Goal: Complete application form

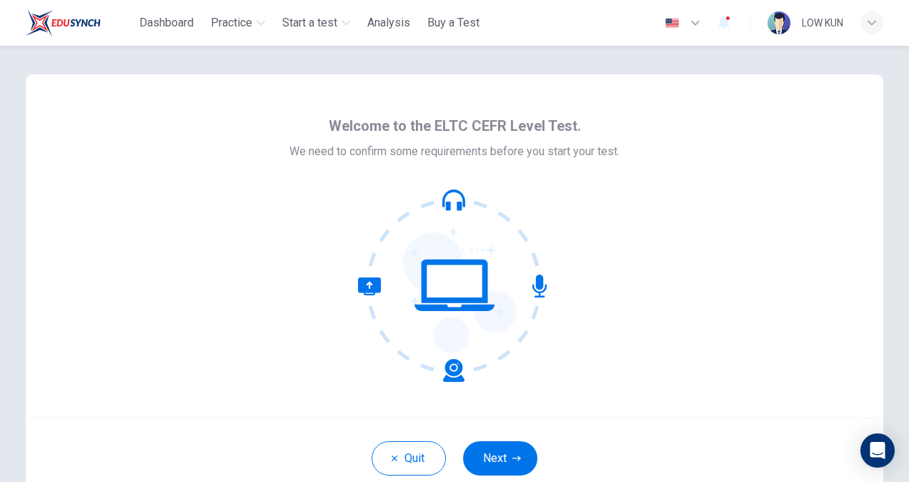
scroll to position [71, 0]
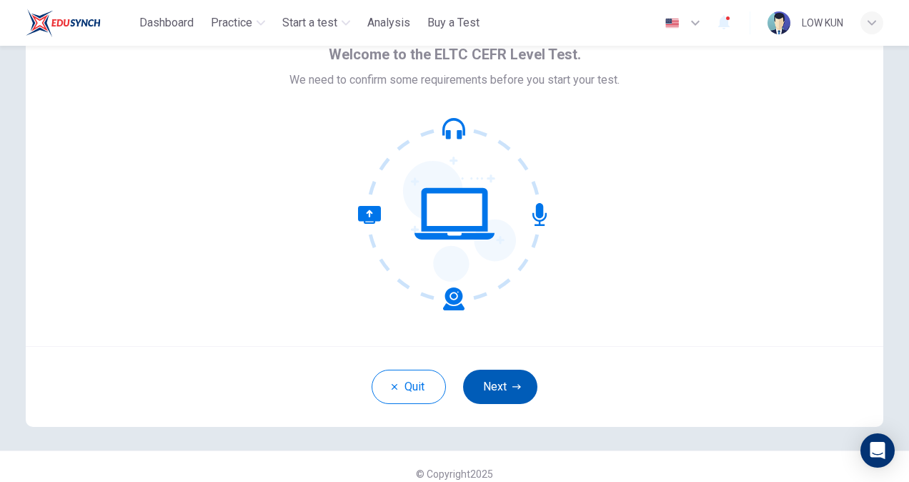
click at [489, 390] on button "Next" at bounding box center [500, 387] width 74 height 34
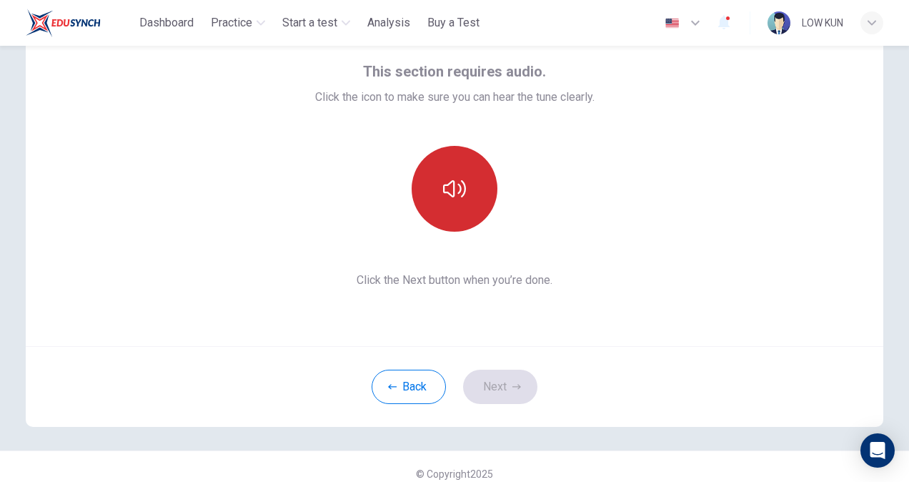
click at [447, 173] on button "button" at bounding box center [455, 189] width 86 height 86
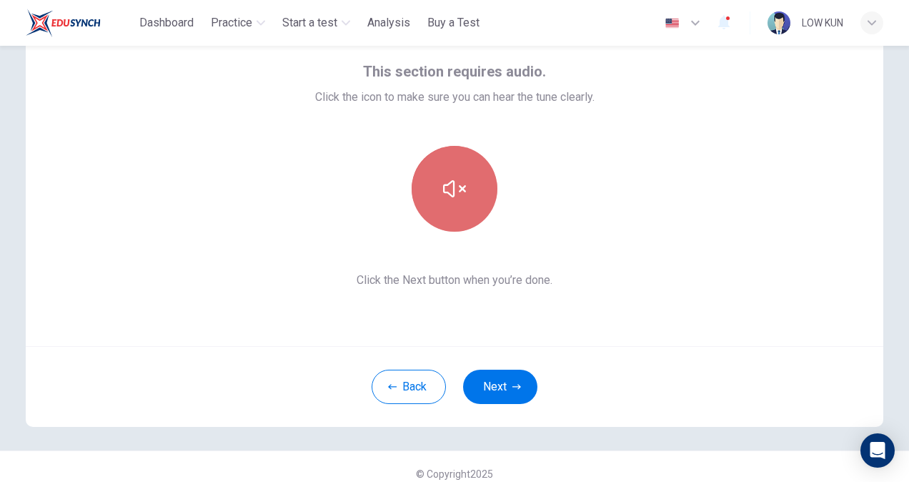
click at [443, 174] on button "button" at bounding box center [455, 189] width 86 height 86
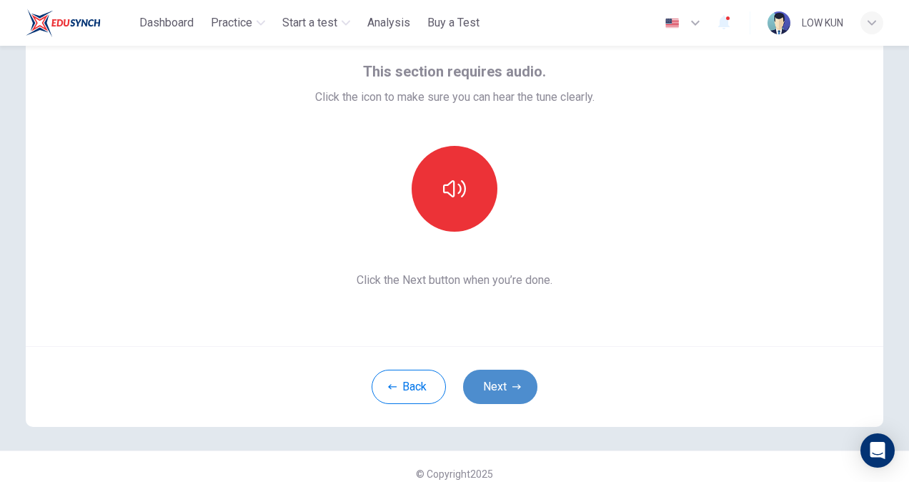
click at [512, 395] on button "Next" at bounding box center [500, 387] width 74 height 34
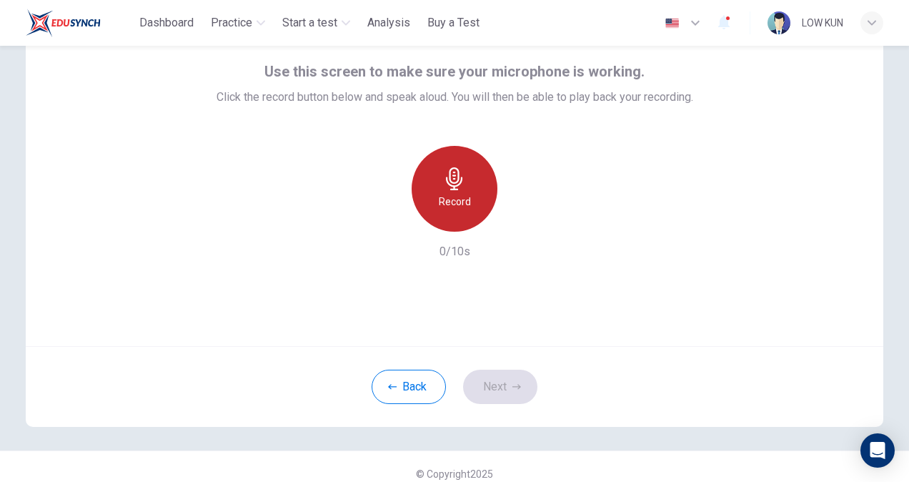
click at [444, 184] on icon "button" at bounding box center [454, 178] width 23 height 23
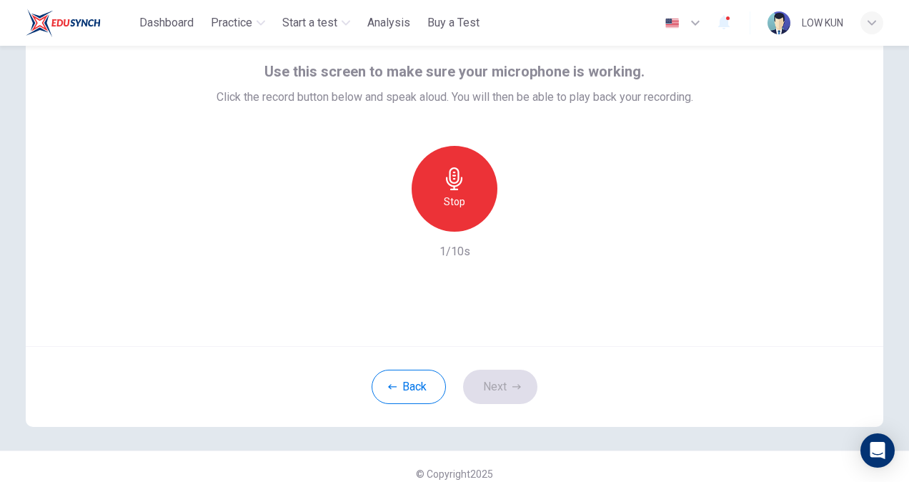
click at [470, 202] on div "Stop" at bounding box center [455, 189] width 86 height 86
click at [519, 220] on icon "button" at bounding box center [521, 220] width 6 height 9
click at [385, 226] on icon "button" at bounding box center [388, 220] width 13 height 13
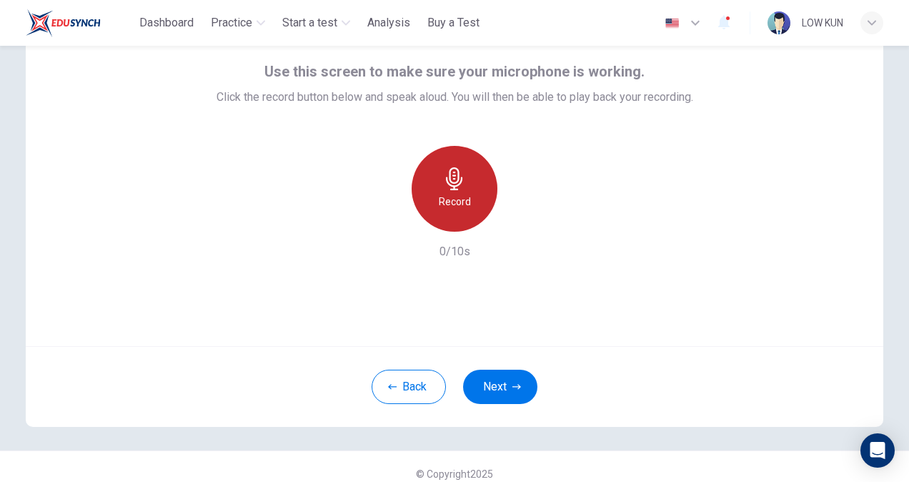
click at [446, 189] on icon "button" at bounding box center [454, 178] width 23 height 23
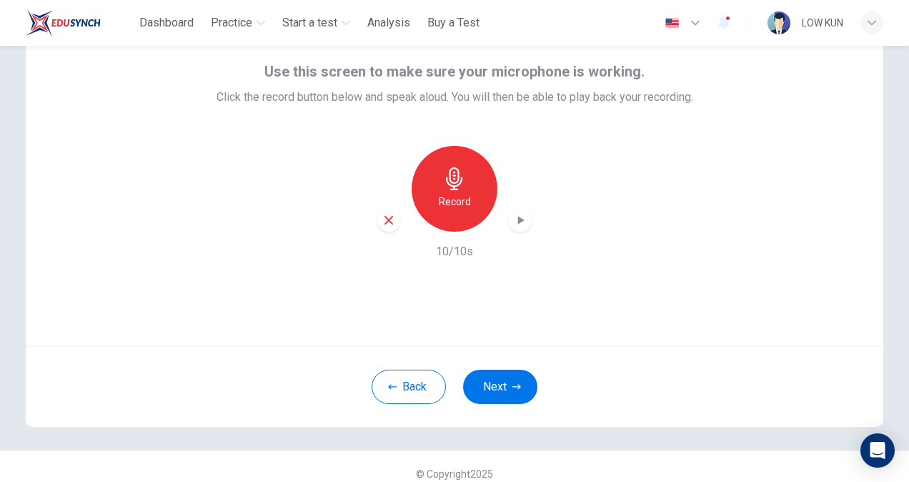
click at [391, 222] on icon "button" at bounding box center [388, 220] width 13 height 13
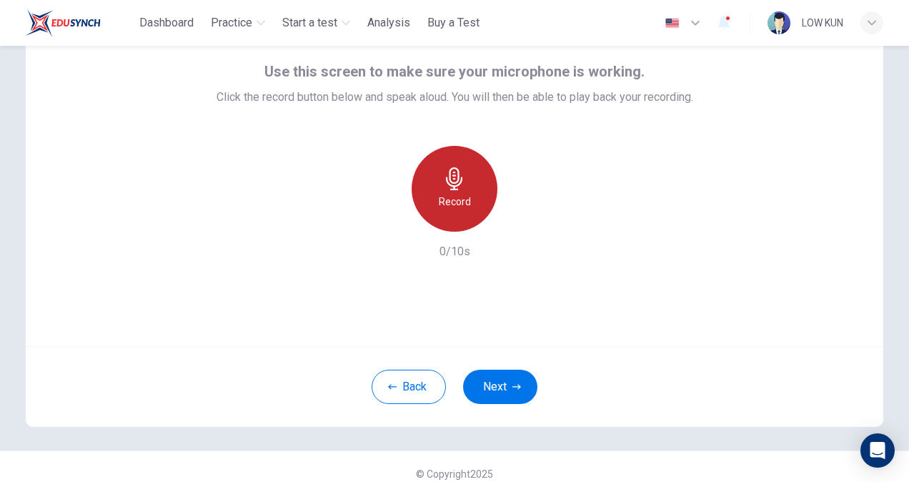
click at [445, 186] on icon "button" at bounding box center [454, 178] width 23 height 23
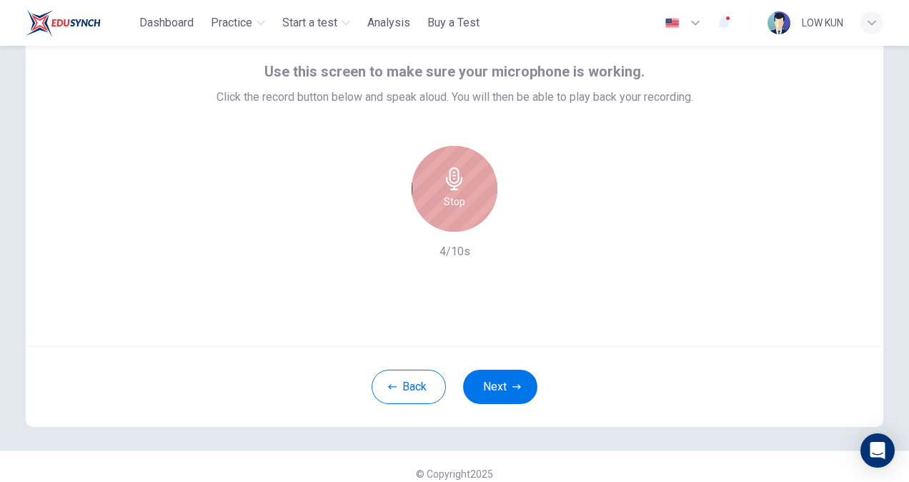
click at [446, 184] on icon "button" at bounding box center [454, 178] width 23 height 23
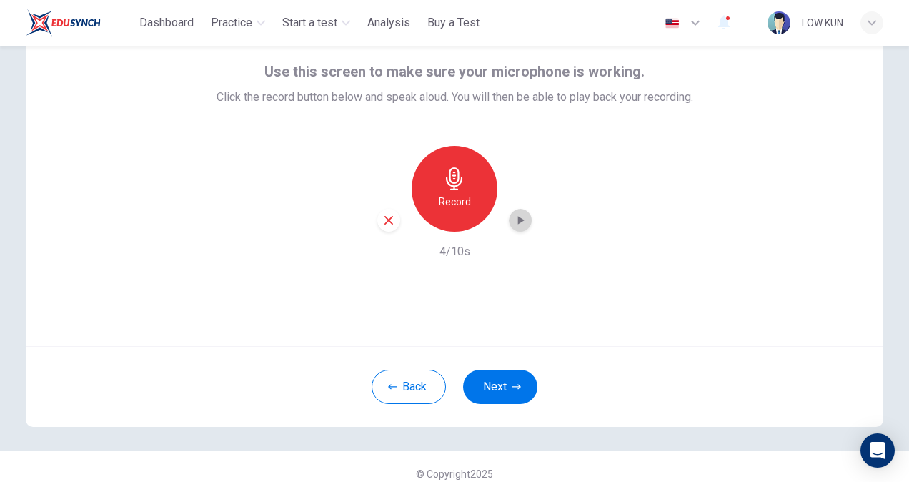
click at [518, 219] on icon "button" at bounding box center [521, 220] width 6 height 9
click at [385, 226] on icon "button" at bounding box center [388, 220] width 13 height 13
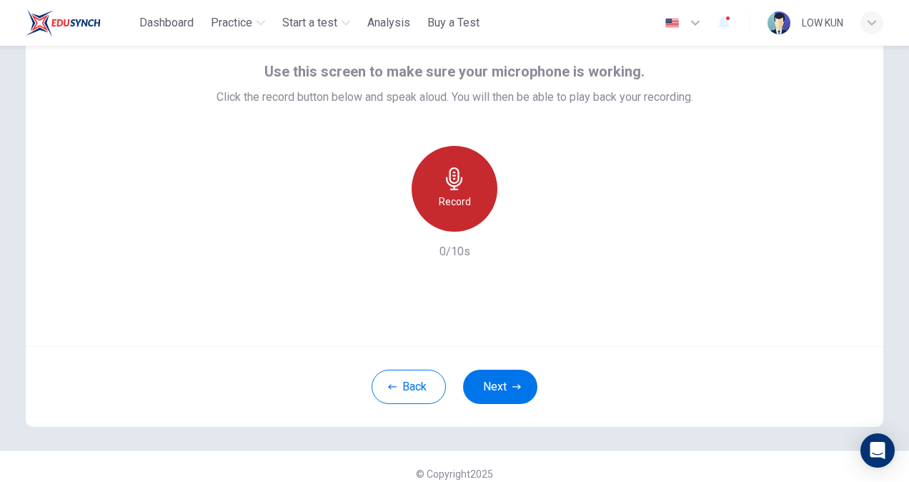
click at [443, 186] on icon "button" at bounding box center [454, 178] width 23 height 23
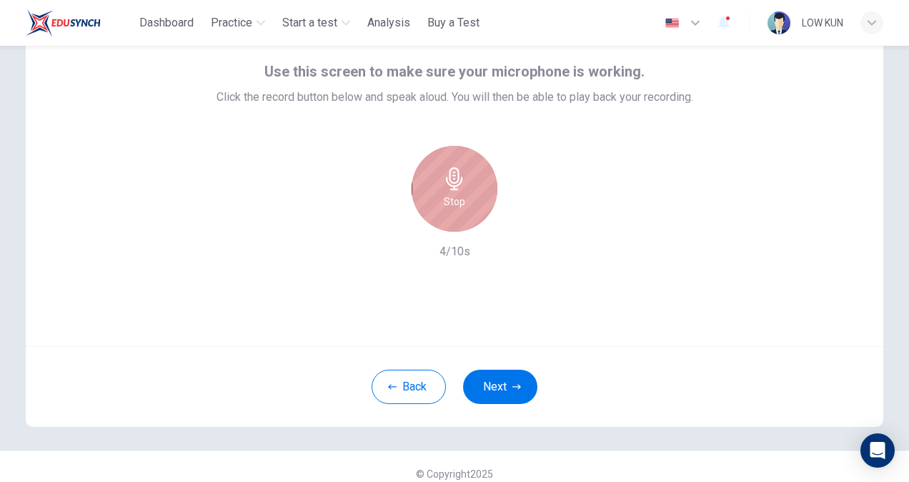
click at [475, 209] on div "Stop" at bounding box center [455, 189] width 86 height 86
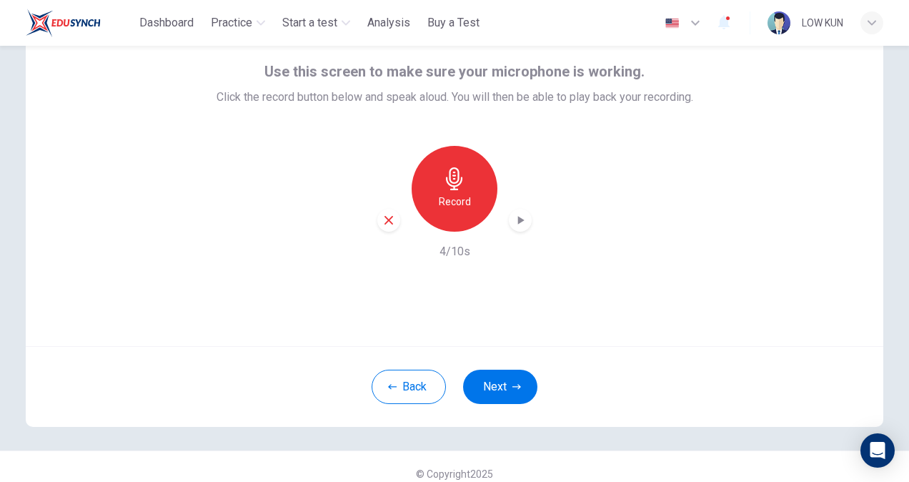
click at [518, 219] on icon "button" at bounding box center [521, 220] width 6 height 9
click at [516, 223] on icon "button" at bounding box center [520, 220] width 14 height 14
click at [516, 217] on icon "button" at bounding box center [520, 220] width 14 height 14
click at [388, 222] on icon "button" at bounding box center [388, 220] width 13 height 13
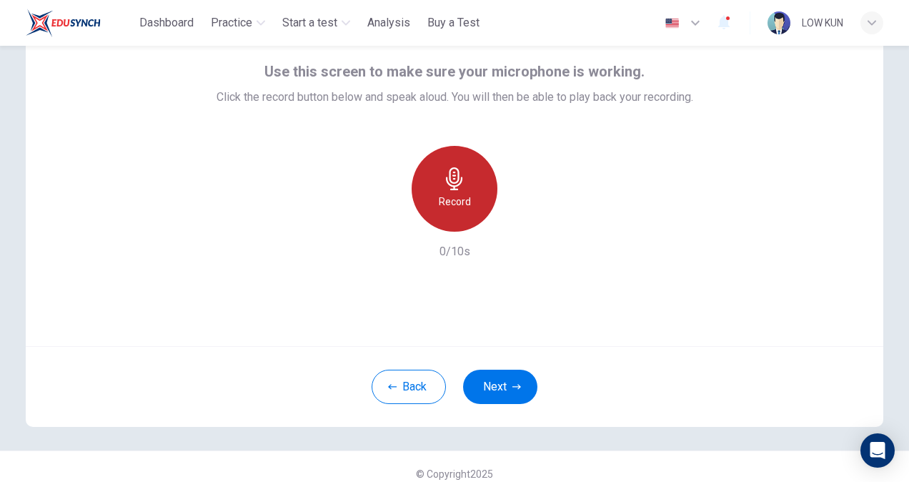
click at [457, 189] on div "Record" at bounding box center [455, 189] width 86 height 86
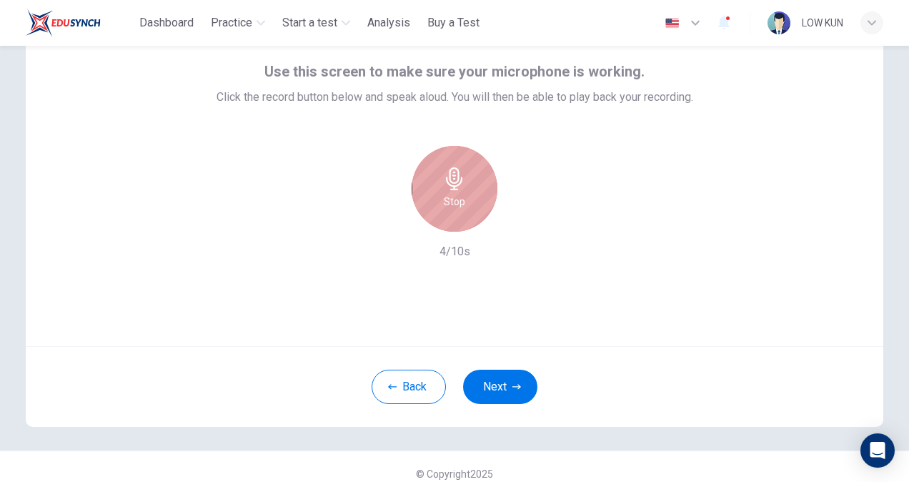
click at [455, 191] on div "Stop" at bounding box center [455, 189] width 86 height 86
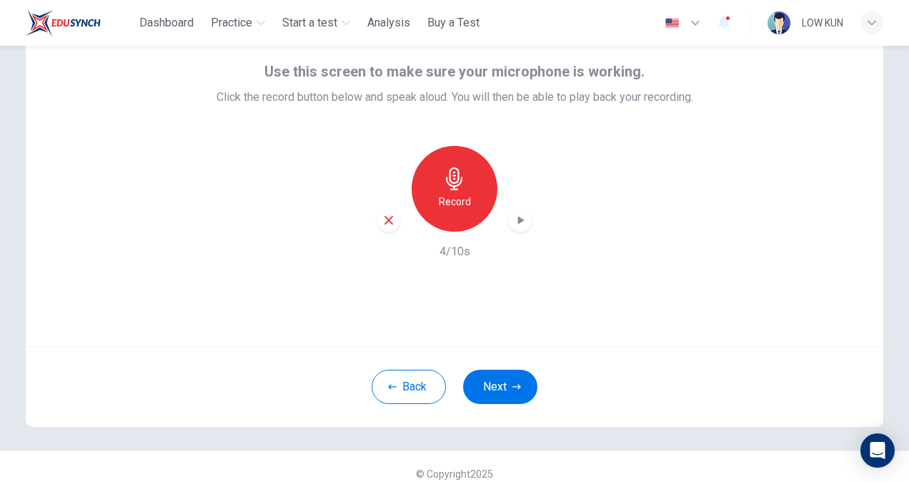
click at [514, 222] on icon "button" at bounding box center [520, 220] width 14 height 14
click at [392, 223] on div "button" at bounding box center [388, 220] width 23 height 23
click at [453, 199] on h6 "Record" at bounding box center [455, 201] width 32 height 17
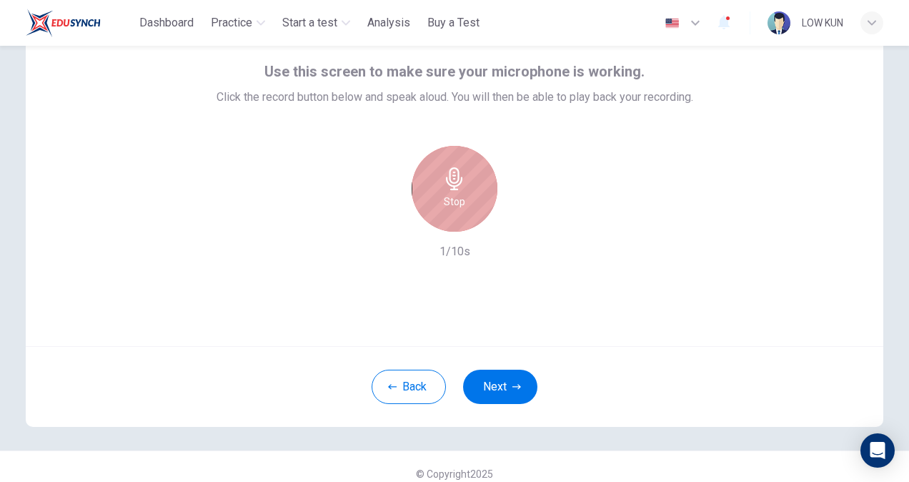
click at [452, 183] on icon "button" at bounding box center [454, 178] width 23 height 23
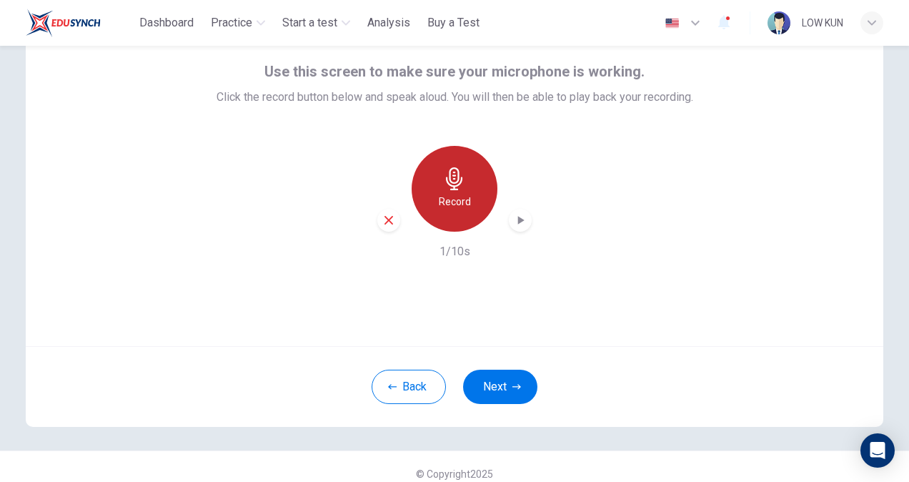
click at [452, 182] on icon "button" at bounding box center [454, 178] width 16 height 23
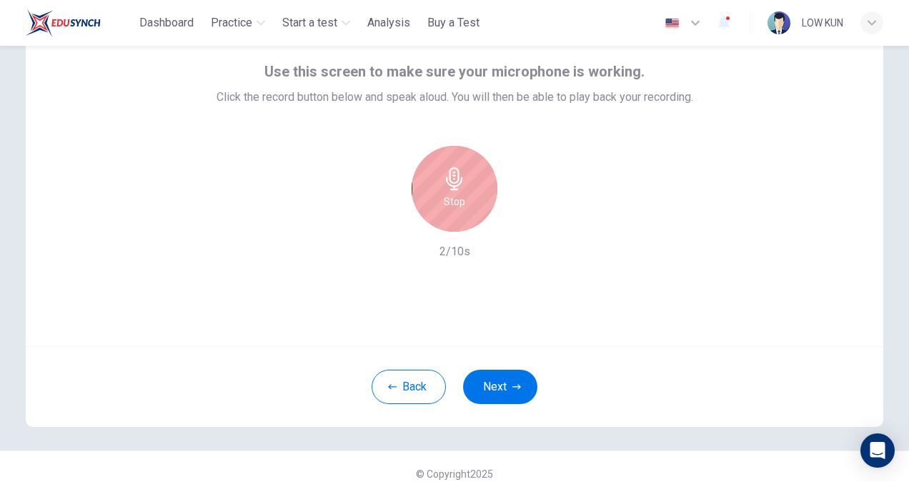
click at [462, 206] on div "Stop" at bounding box center [455, 189] width 86 height 86
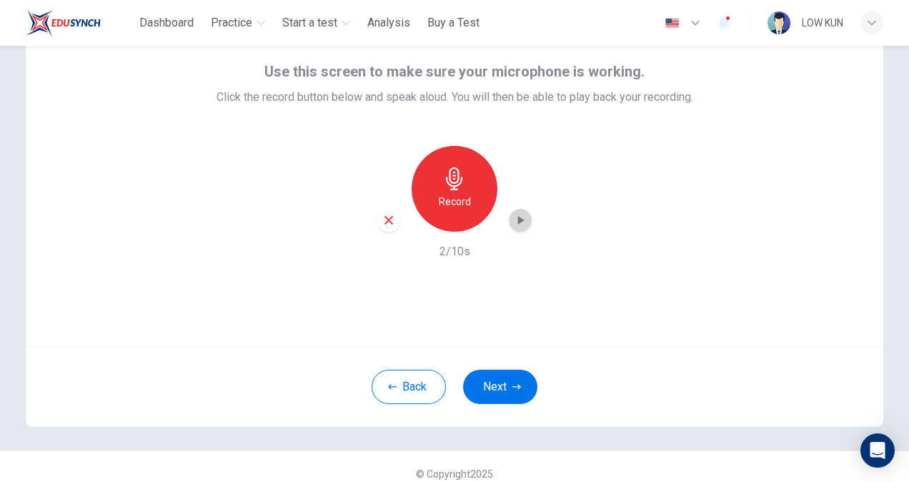
click at [513, 217] on icon "button" at bounding box center [520, 220] width 14 height 14
click at [382, 219] on icon "button" at bounding box center [388, 220] width 13 height 13
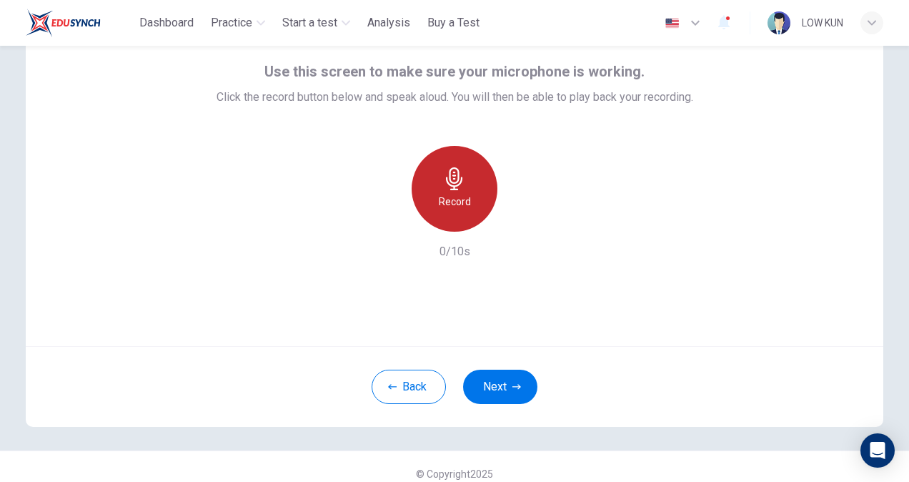
click at [448, 187] on icon "button" at bounding box center [454, 178] width 23 height 23
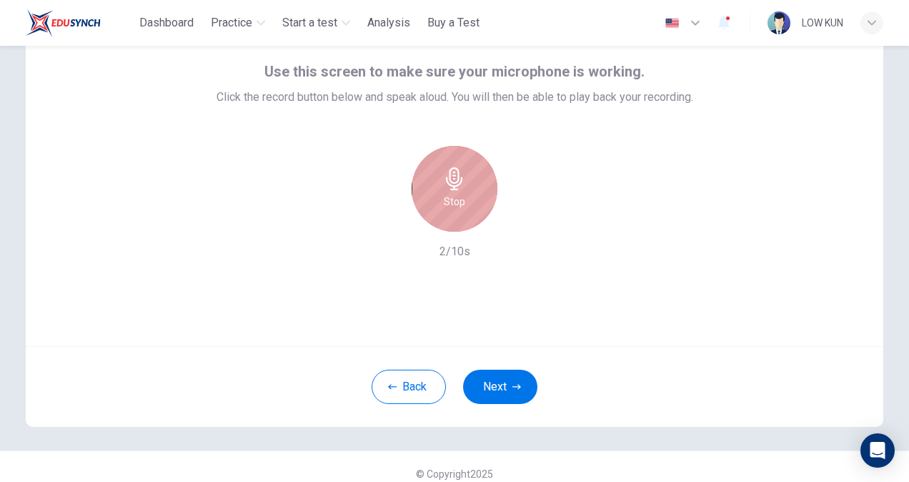
click at [473, 192] on div "Stop" at bounding box center [455, 189] width 86 height 86
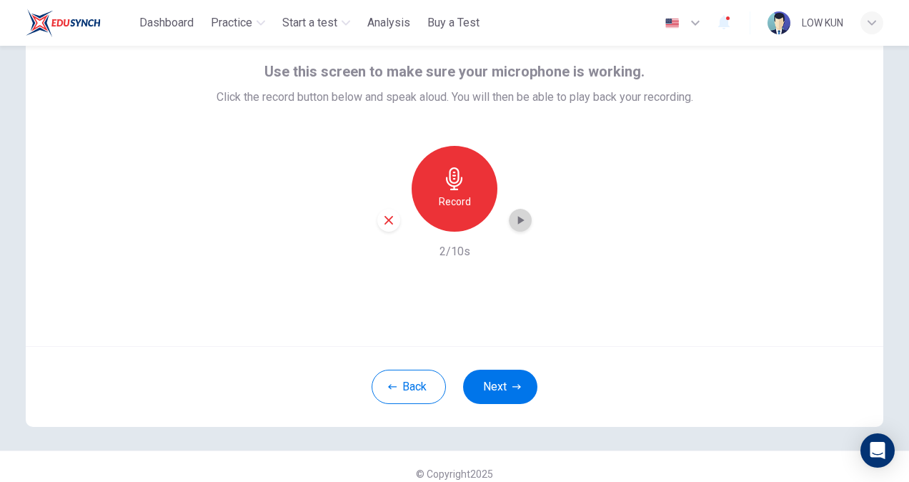
click at [518, 223] on icon "button" at bounding box center [521, 220] width 6 height 9
click at [388, 220] on icon "button" at bounding box center [388, 220] width 13 height 13
click at [460, 193] on h6 "Record" at bounding box center [455, 201] width 32 height 17
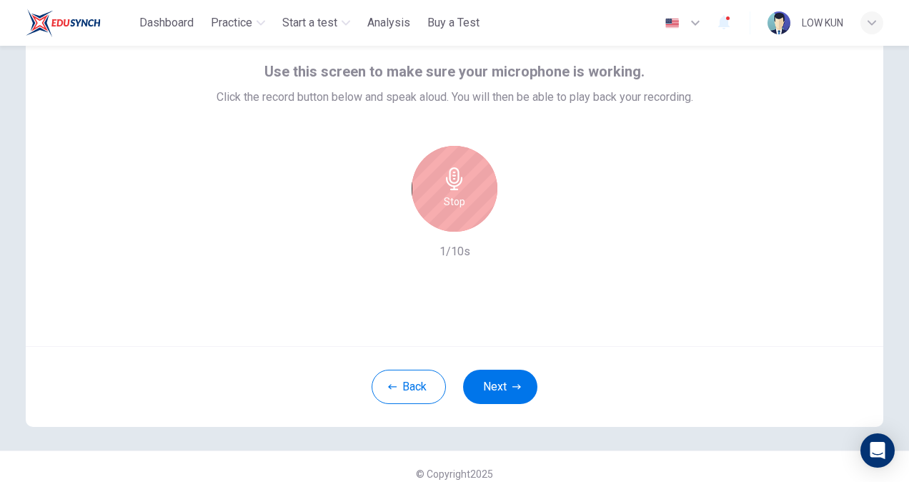
click at [455, 199] on h6 "Stop" at bounding box center [454, 201] width 21 height 17
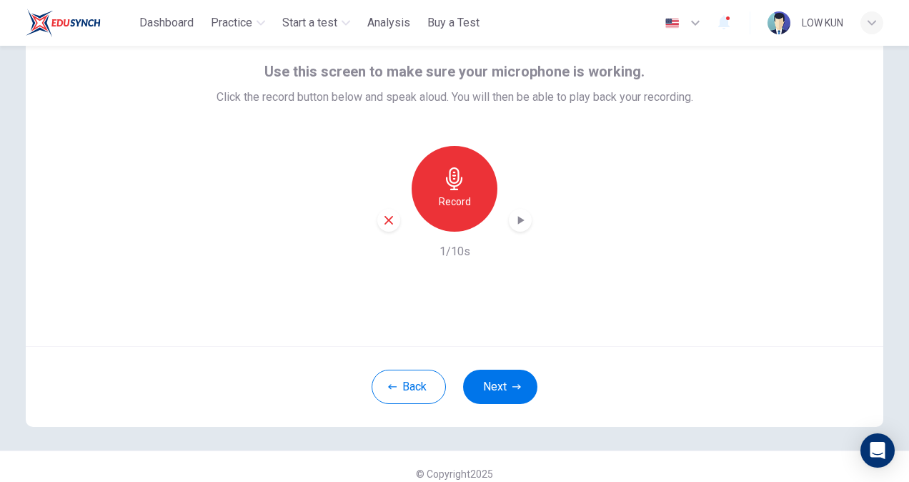
click at [465, 184] on div "Record" at bounding box center [455, 189] width 86 height 86
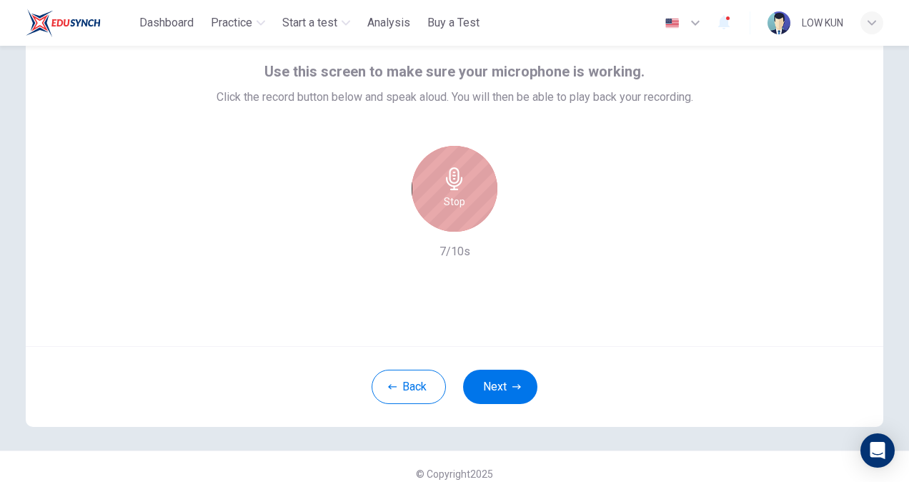
click at [475, 202] on div "Stop" at bounding box center [455, 189] width 86 height 86
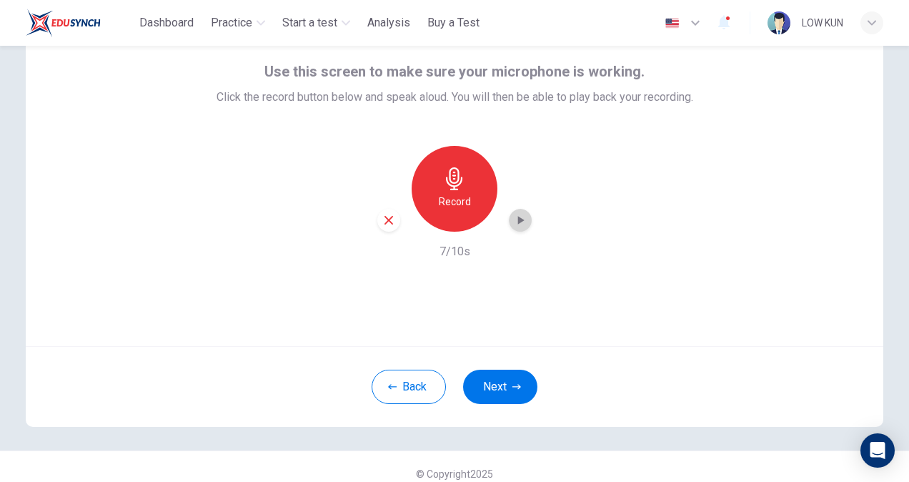
click at [518, 214] on icon "button" at bounding box center [520, 220] width 14 height 14
click at [518, 223] on icon "button" at bounding box center [520, 220] width 14 height 14
click at [518, 224] on icon "button" at bounding box center [520, 220] width 14 height 14
click at [389, 221] on icon "button" at bounding box center [388, 220] width 13 height 13
click at [458, 198] on h6 "Record" at bounding box center [455, 201] width 32 height 17
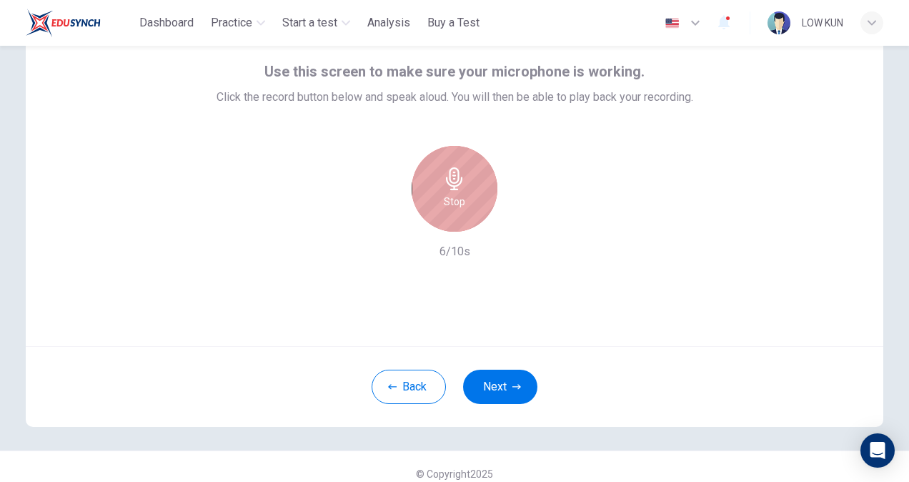
click at [458, 194] on h6 "Stop" at bounding box center [454, 201] width 21 height 17
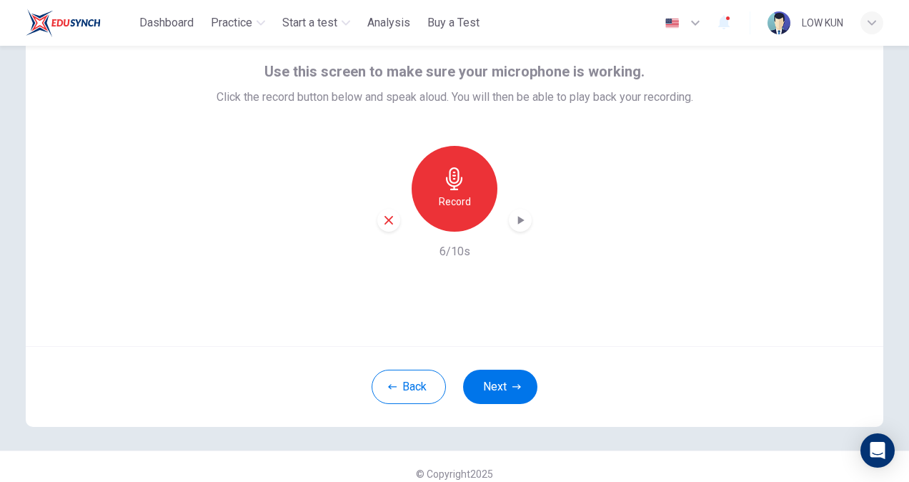
click at [525, 220] on div "button" at bounding box center [520, 220] width 23 height 23
click at [515, 226] on icon "button" at bounding box center [520, 220] width 14 height 14
click at [378, 220] on div "button" at bounding box center [388, 220] width 23 height 23
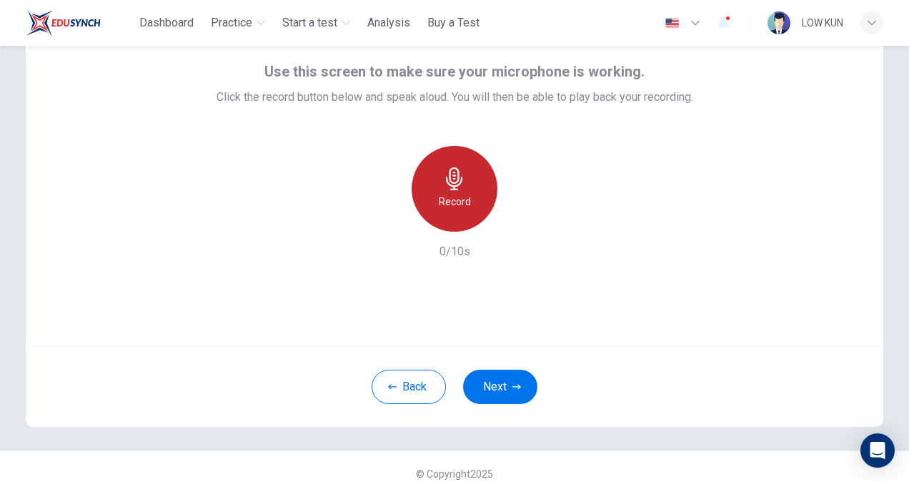
click at [452, 206] on h6 "Record" at bounding box center [455, 201] width 32 height 17
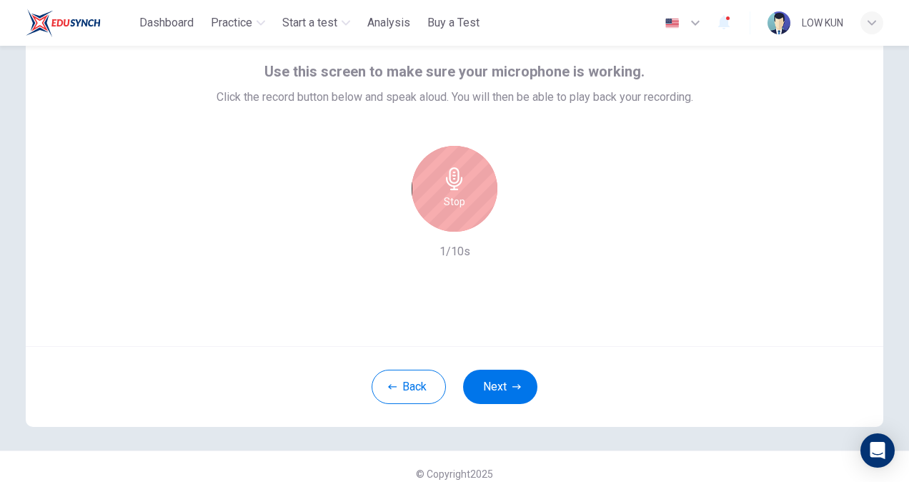
click at [450, 206] on h6 "Stop" at bounding box center [454, 201] width 21 height 17
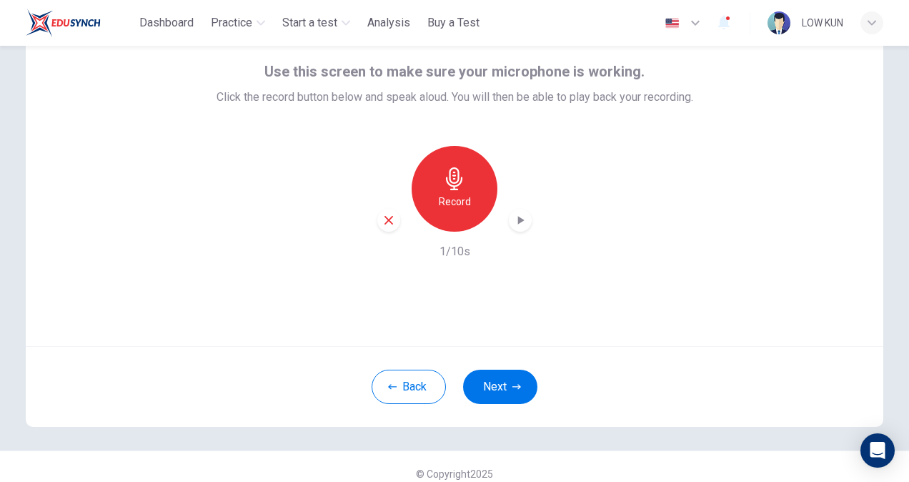
click at [468, 209] on div "Record" at bounding box center [455, 189] width 86 height 86
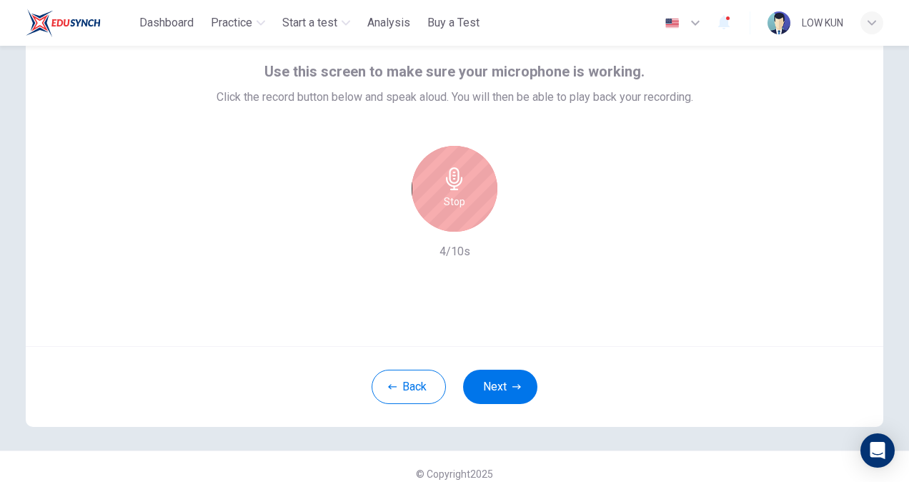
click at [465, 211] on div "Stop" at bounding box center [455, 189] width 86 height 86
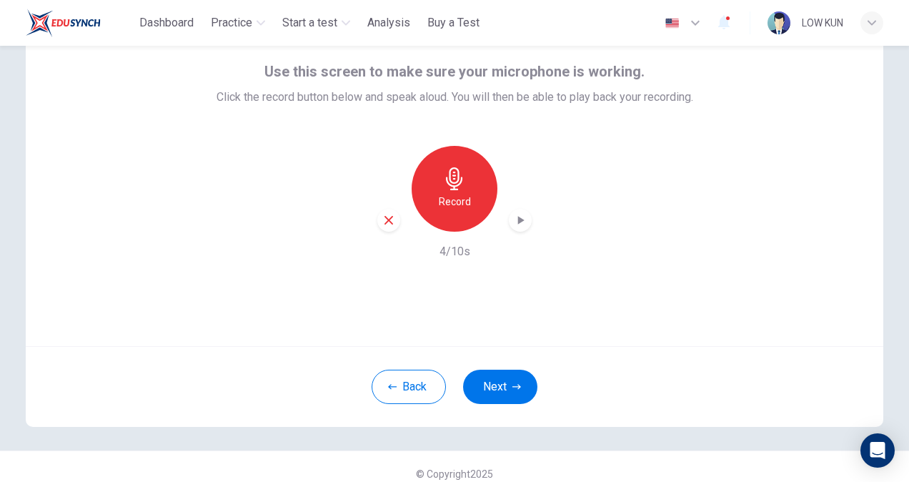
click at [518, 222] on icon "button" at bounding box center [520, 220] width 14 height 14
click at [390, 226] on icon "button" at bounding box center [388, 220] width 13 height 13
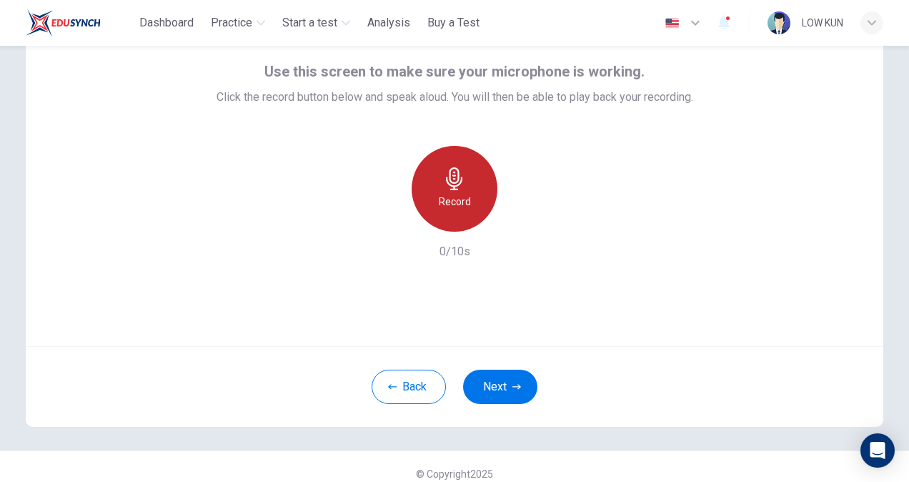
click at [448, 194] on h6 "Record" at bounding box center [455, 201] width 32 height 17
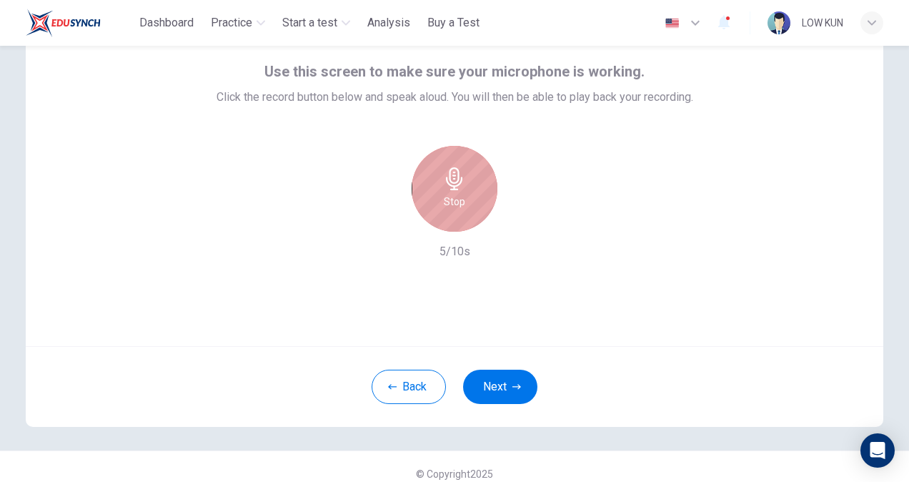
click at [444, 197] on h6 "Stop" at bounding box center [454, 201] width 21 height 17
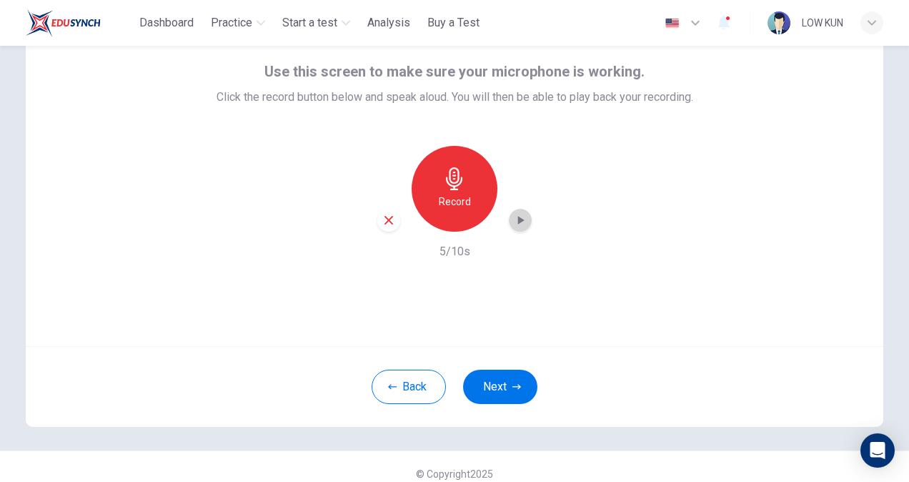
click at [518, 219] on icon "button" at bounding box center [521, 220] width 6 height 9
click at [508, 388] on button "Next" at bounding box center [500, 387] width 74 height 34
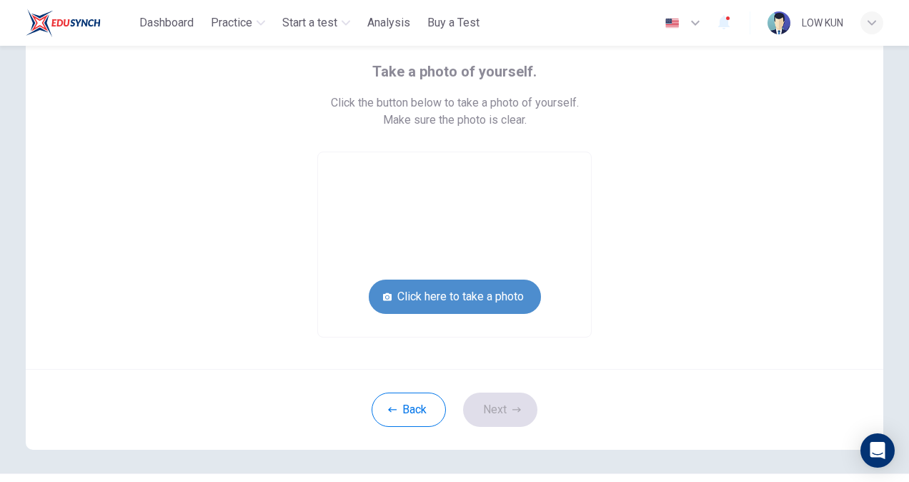
click at [450, 292] on button "Click here to take a photo" at bounding box center [455, 297] width 172 height 34
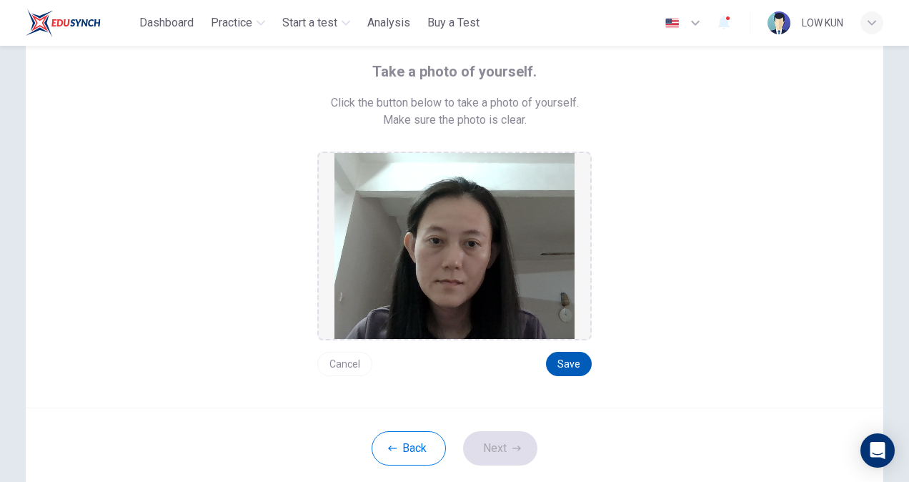
click at [575, 357] on button "Save" at bounding box center [569, 364] width 46 height 24
click at [505, 459] on button "Next" at bounding box center [500, 448] width 74 height 34
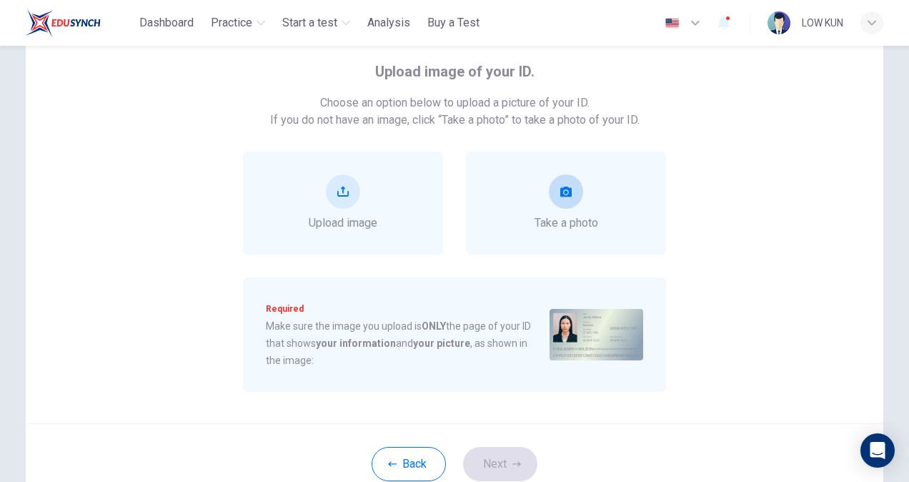
click at [565, 196] on icon "take photo" at bounding box center [566, 191] width 11 height 11
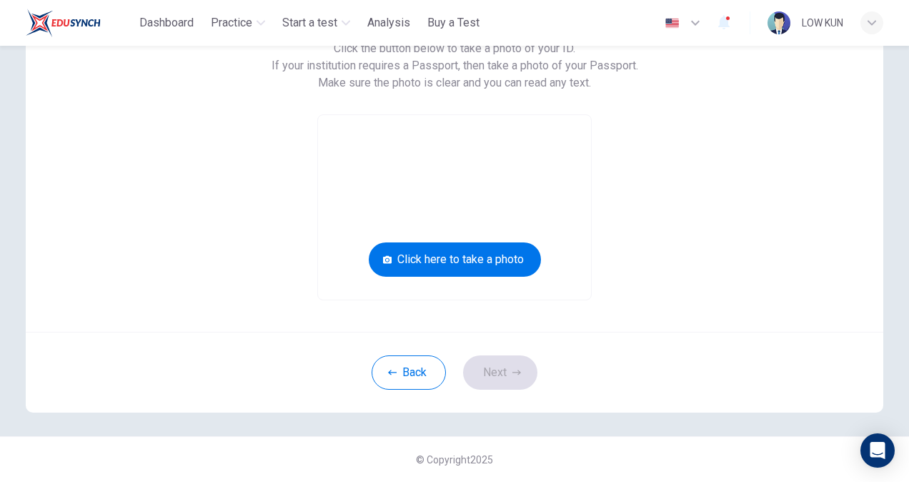
scroll to position [54, 0]
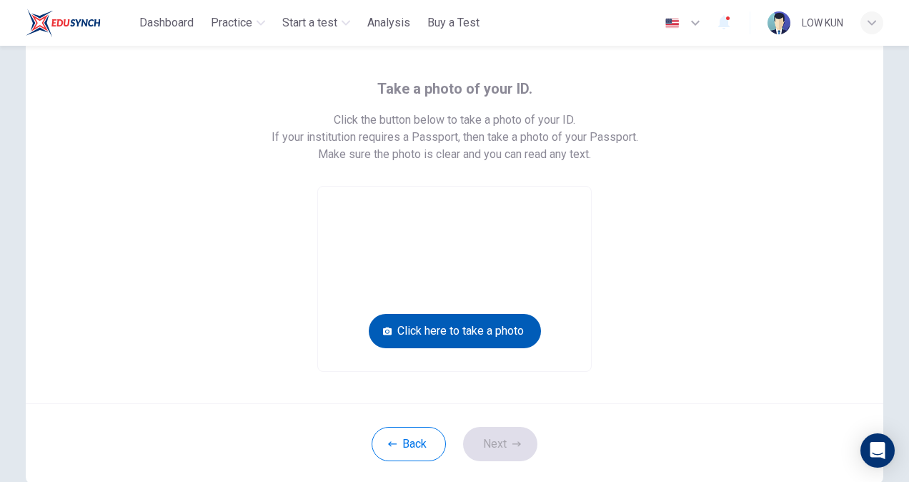
click at [502, 323] on button "Click here to take a photo" at bounding box center [455, 331] width 172 height 34
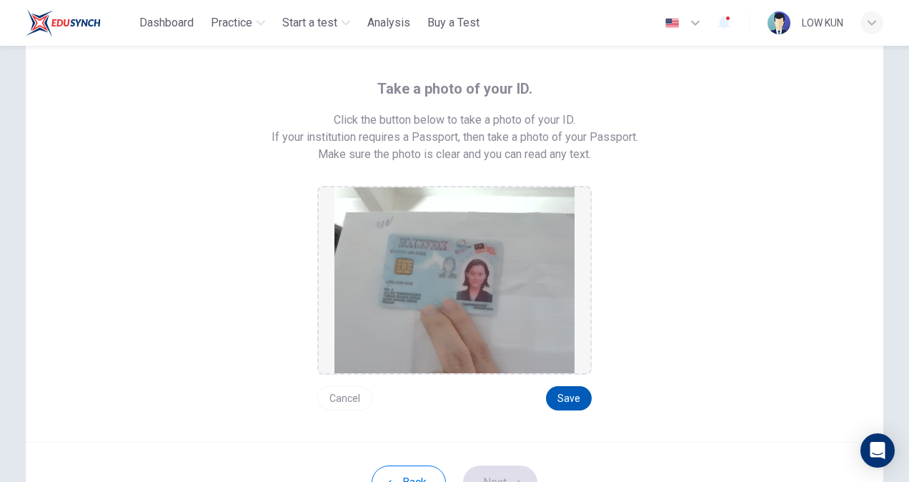
click at [561, 391] on button "Save" at bounding box center [569, 398] width 46 height 24
click at [563, 401] on button "Save" at bounding box center [569, 398] width 46 height 24
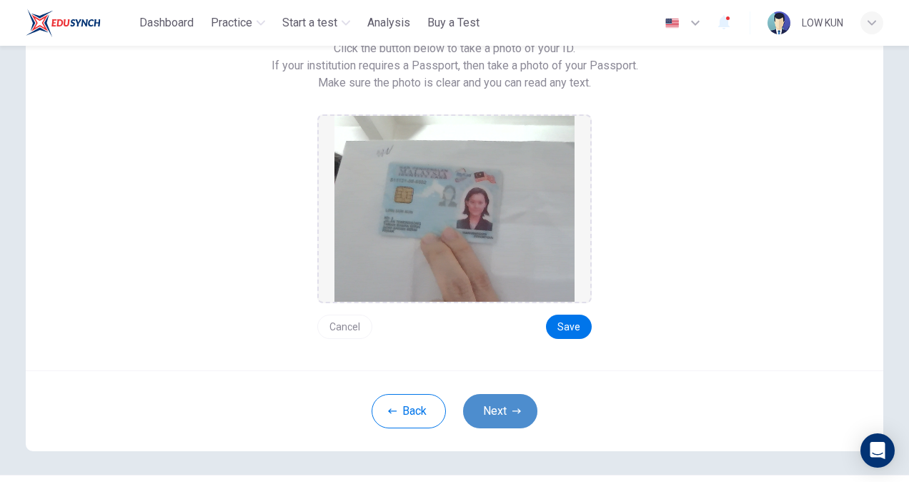
click at [501, 409] on button "Next" at bounding box center [500, 411] width 74 height 34
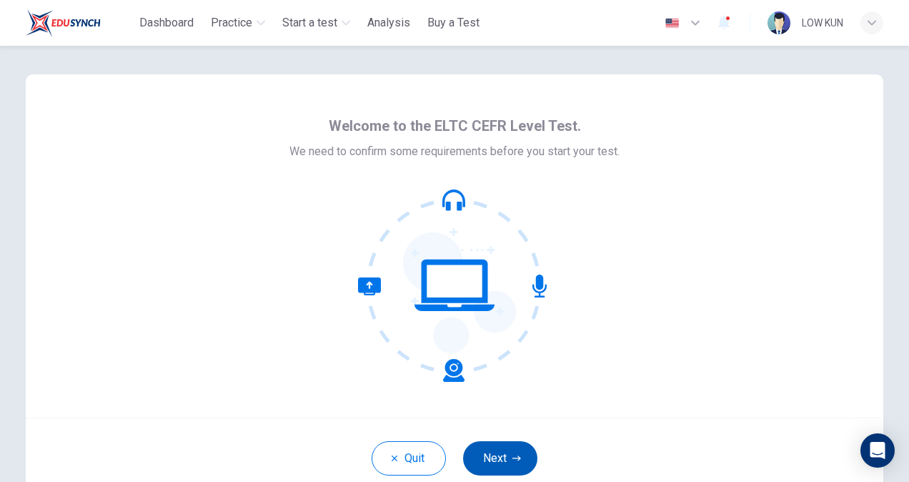
click at [488, 460] on button "Next" at bounding box center [500, 458] width 74 height 34
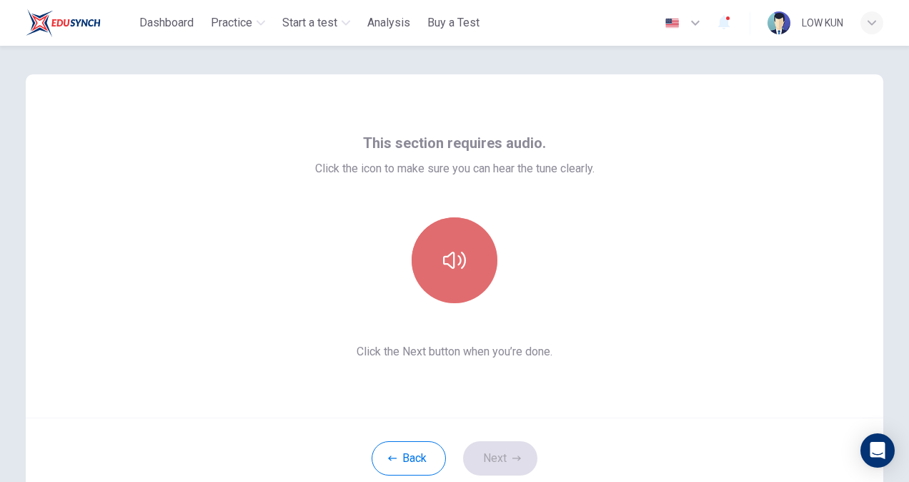
click at [446, 265] on icon "button" at bounding box center [454, 260] width 23 height 17
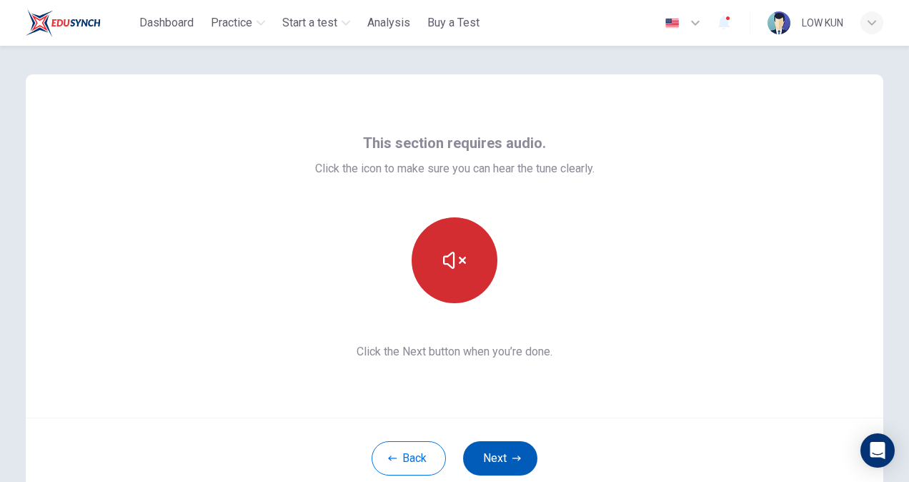
click at [496, 452] on button "Next" at bounding box center [500, 458] width 74 height 34
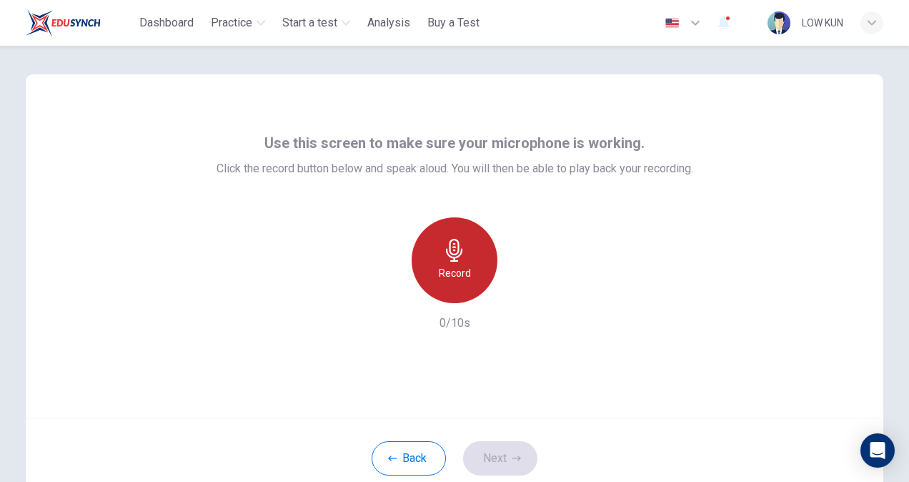
click at [456, 255] on icon "button" at bounding box center [454, 250] width 16 height 23
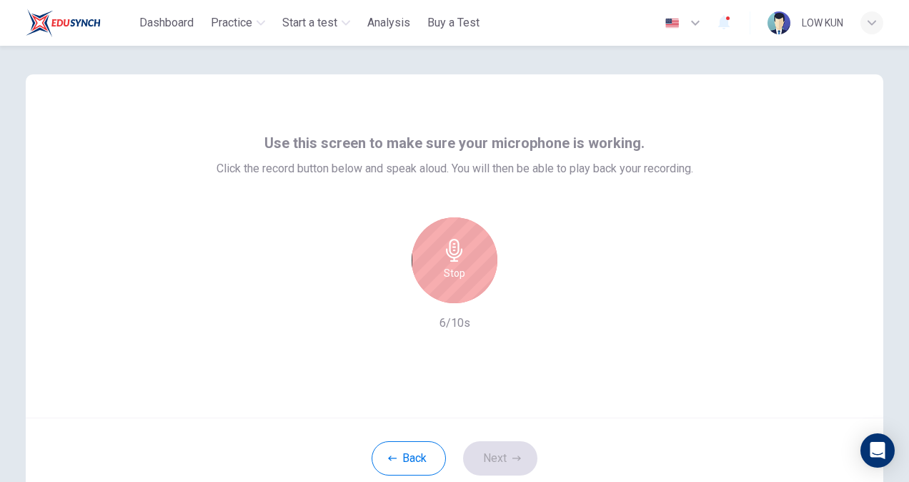
click at [445, 259] on icon "button" at bounding box center [454, 250] width 23 height 23
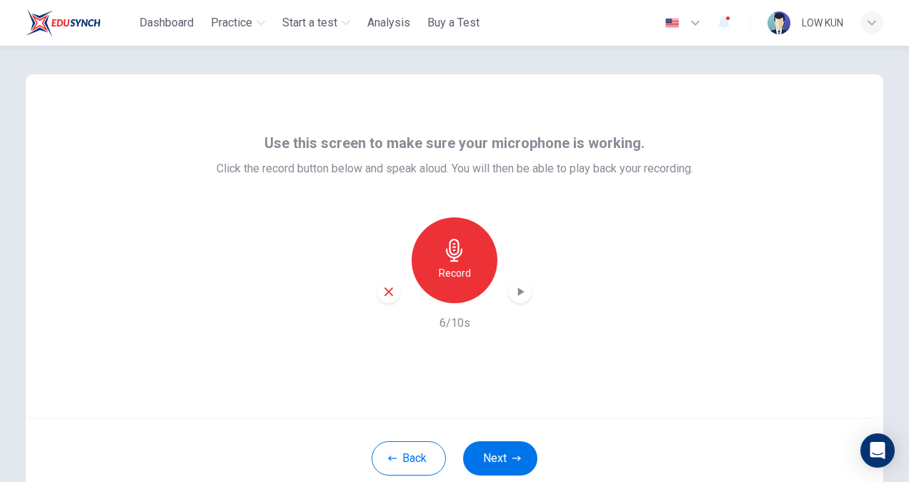
click at [523, 294] on icon "button" at bounding box center [520, 292] width 14 height 14
click at [382, 291] on icon "button" at bounding box center [388, 291] width 13 height 13
click at [509, 452] on button "Next" at bounding box center [500, 458] width 74 height 34
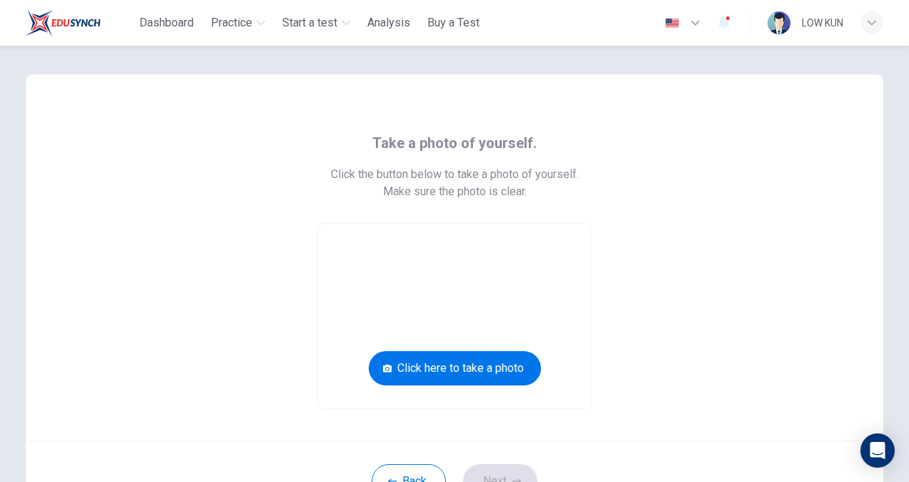
scroll to position [71, 0]
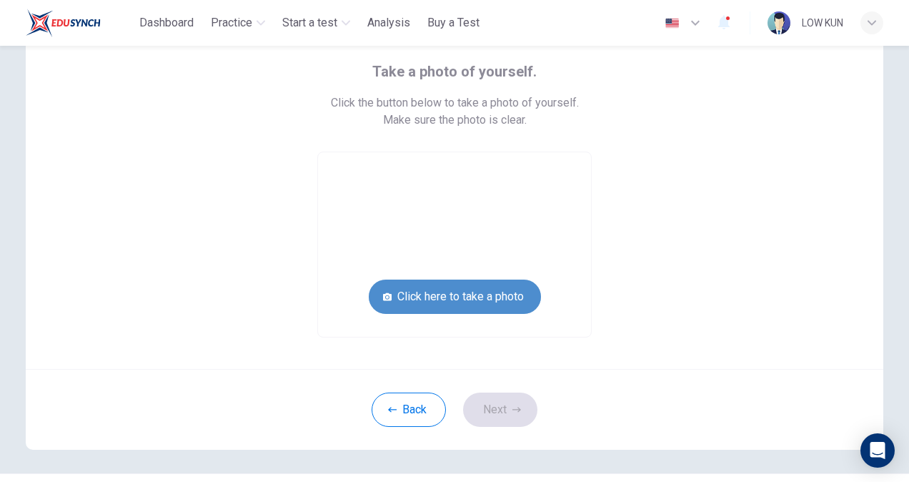
click at [509, 302] on button "Click here to take a photo" at bounding box center [455, 297] width 172 height 34
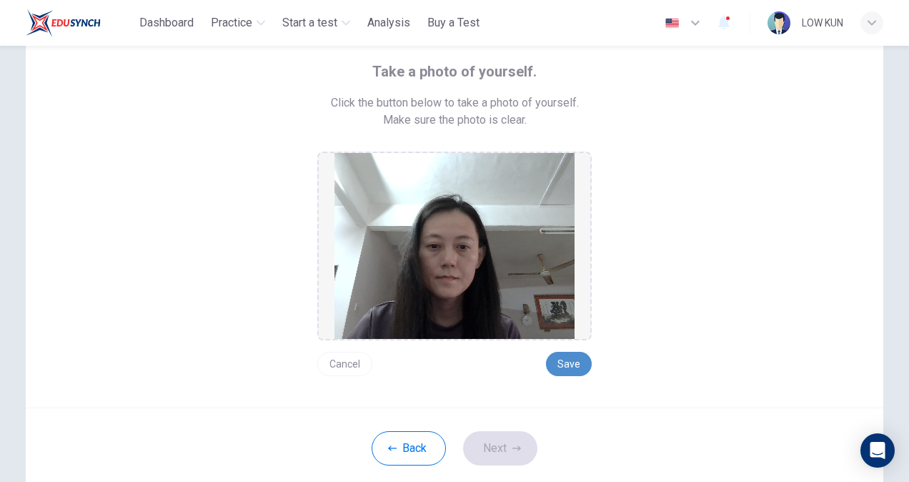
click at [566, 358] on button "Save" at bounding box center [569, 364] width 46 height 24
click at [500, 446] on button "Next" at bounding box center [500, 448] width 74 height 34
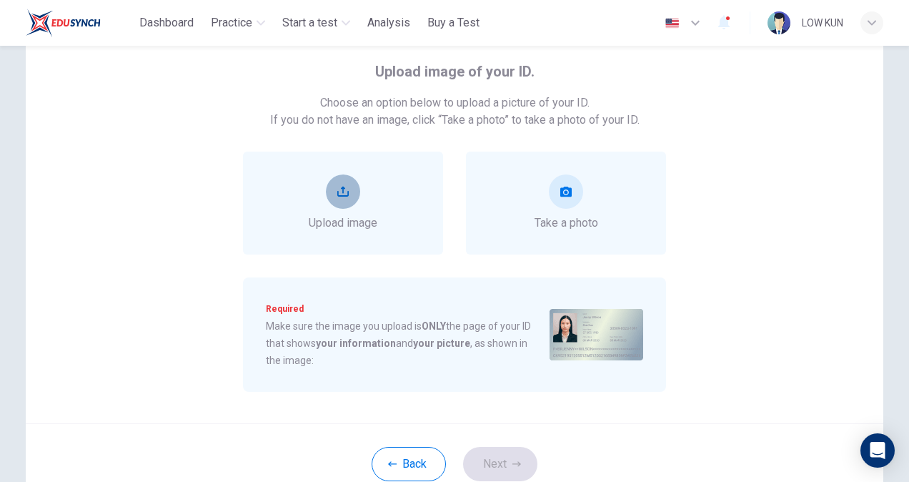
click at [347, 183] on button "upload" at bounding box center [343, 191] width 34 height 34
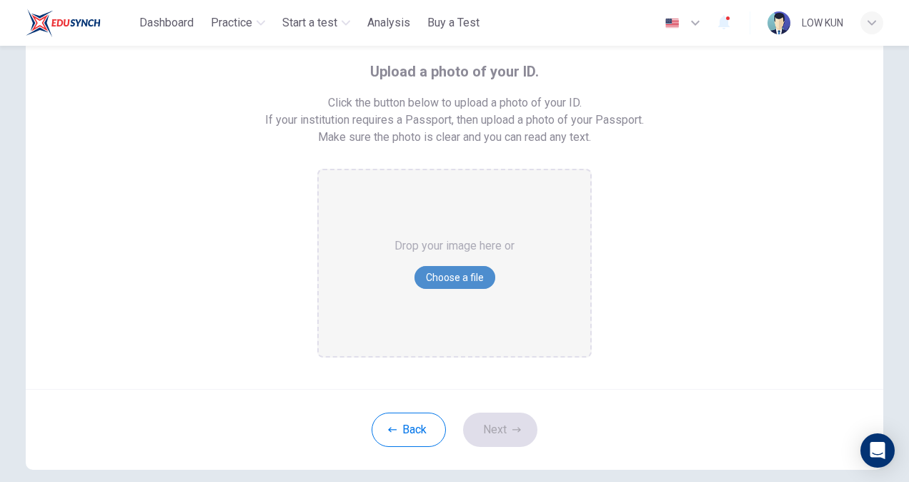
click at [455, 275] on button "Choose a file" at bounding box center [455, 277] width 81 height 23
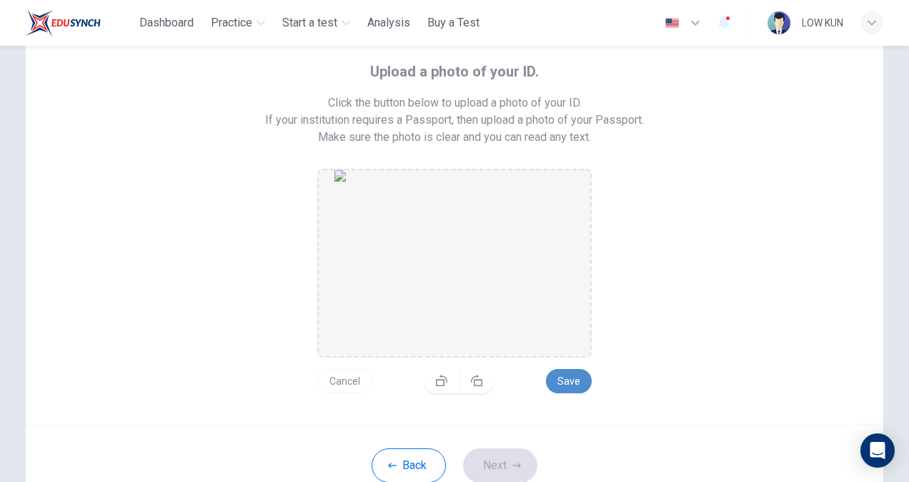
click at [566, 381] on button "Save" at bounding box center [569, 381] width 46 height 24
click at [487, 459] on button "Next" at bounding box center [500, 465] width 74 height 34
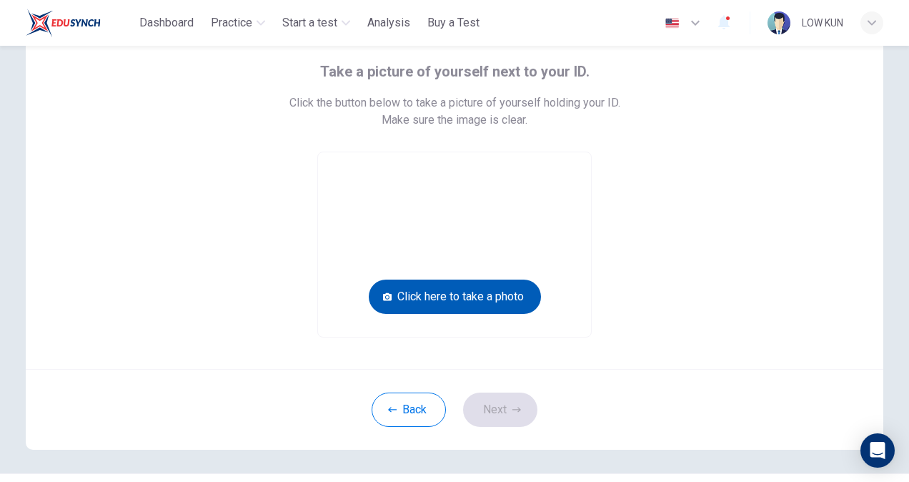
click at [495, 304] on button "Click here to take a photo" at bounding box center [455, 297] width 172 height 34
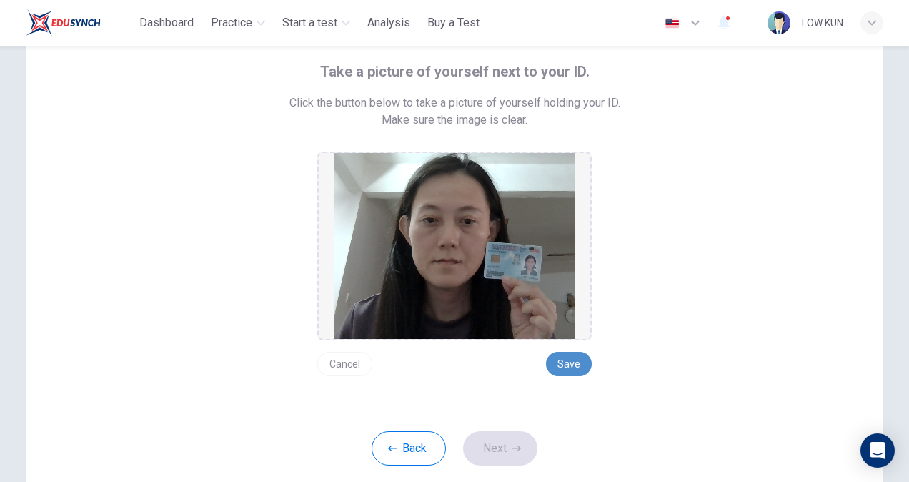
click at [562, 365] on button "Save" at bounding box center [569, 364] width 46 height 24
click at [513, 447] on icon "button" at bounding box center [517, 447] width 9 height 5
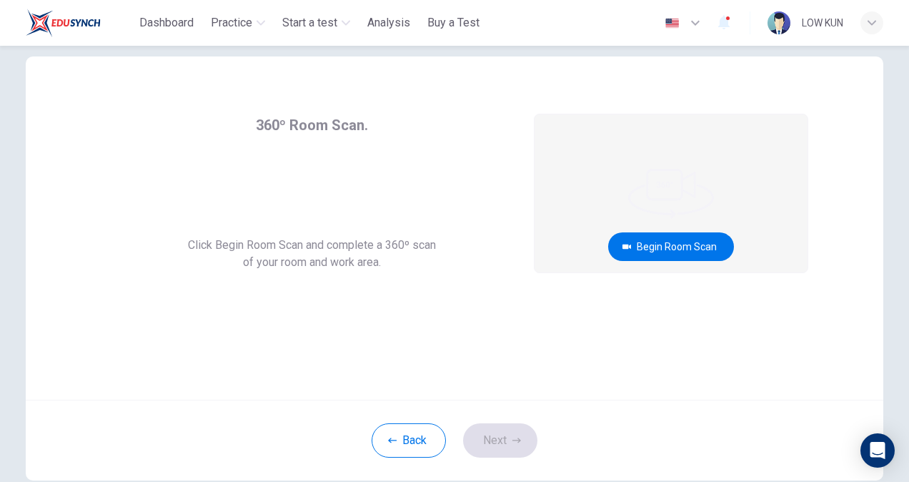
scroll to position [0, 0]
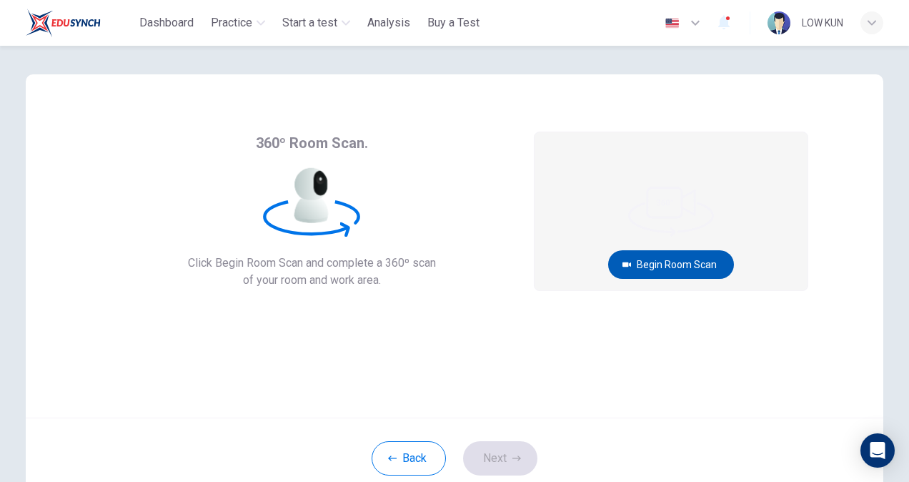
click at [661, 253] on button "Begin Room Scan" at bounding box center [671, 264] width 126 height 29
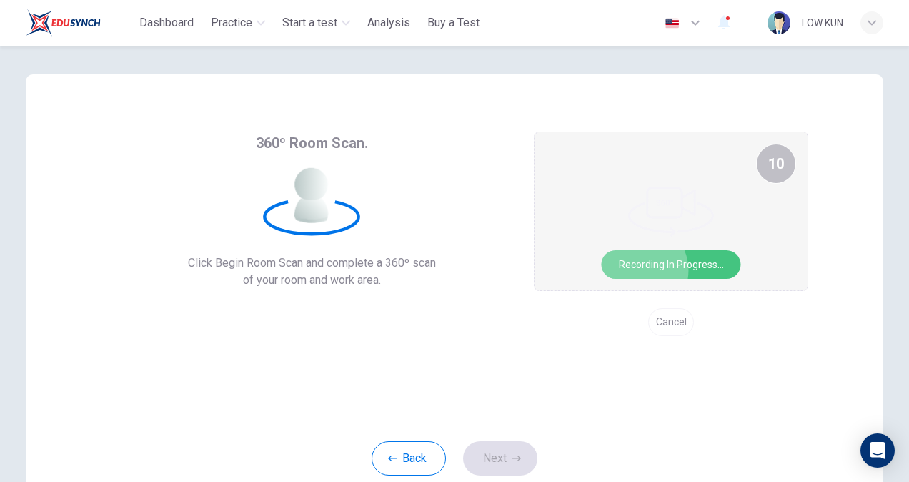
click at [662, 270] on button "Recording in progress..." at bounding box center [671, 264] width 139 height 29
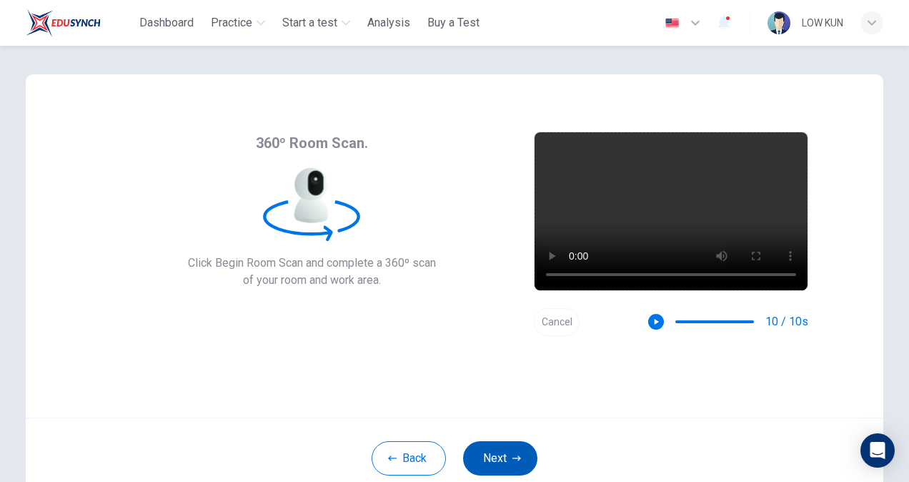
click at [513, 454] on icon "button" at bounding box center [517, 458] width 9 height 9
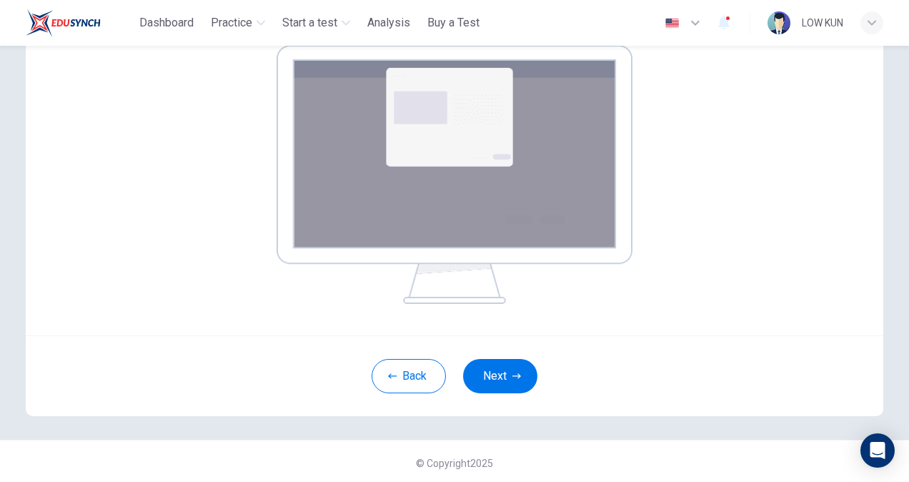
scroll to position [232, 0]
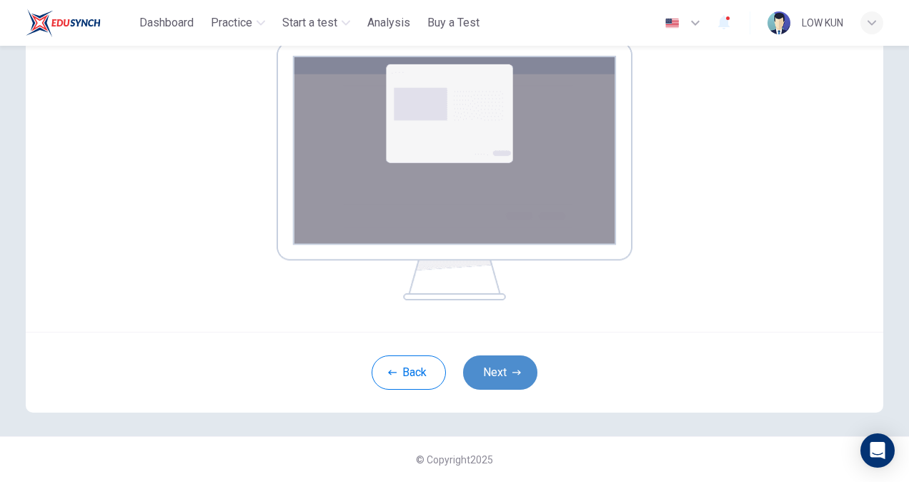
click at [498, 380] on button "Next" at bounding box center [500, 372] width 74 height 34
click at [507, 373] on button "Next" at bounding box center [500, 372] width 74 height 34
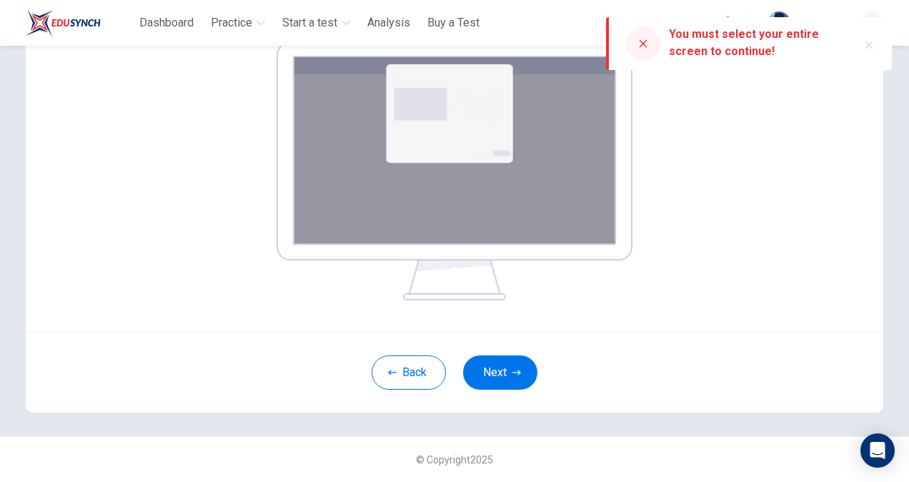
click at [868, 44] on icon "button" at bounding box center [869, 44] width 11 height 11
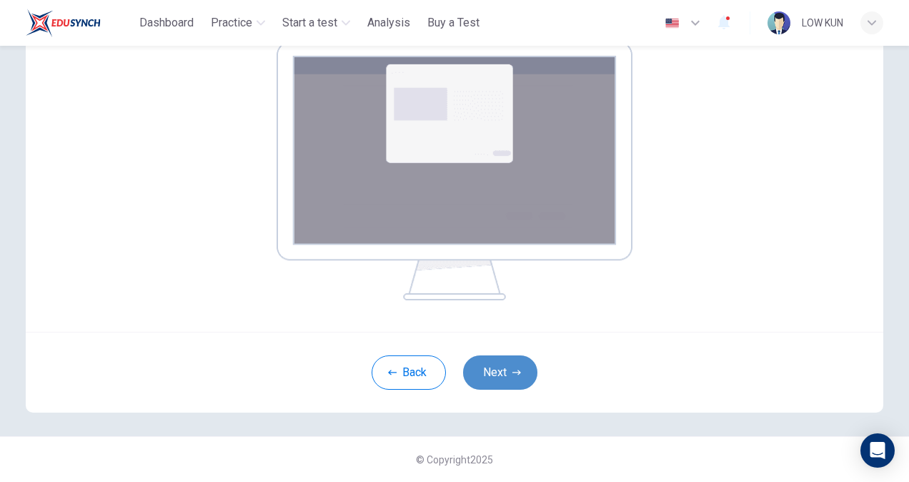
click at [499, 376] on button "Next" at bounding box center [500, 372] width 74 height 34
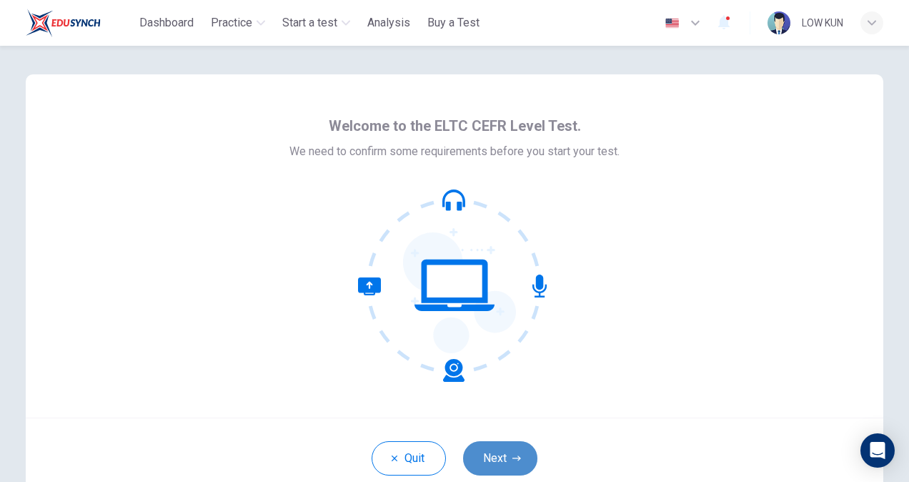
click at [492, 462] on button "Next" at bounding box center [500, 458] width 74 height 34
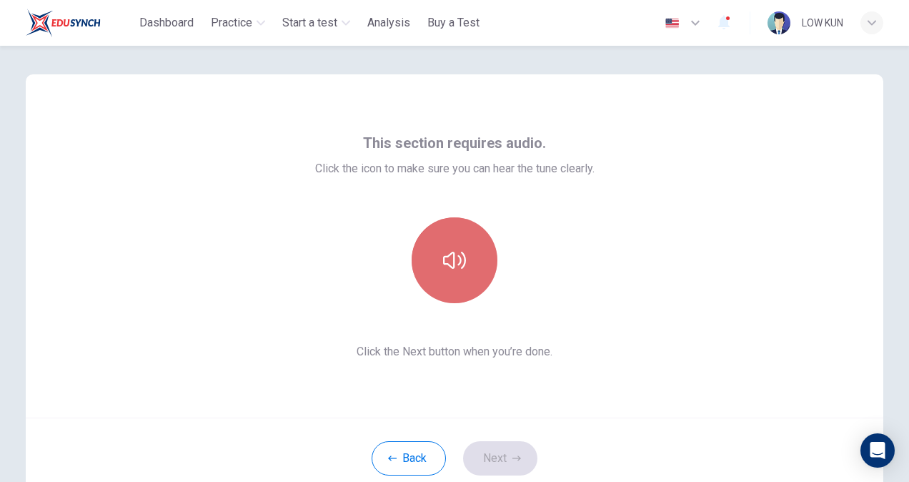
click at [450, 260] on icon "button" at bounding box center [454, 260] width 23 height 17
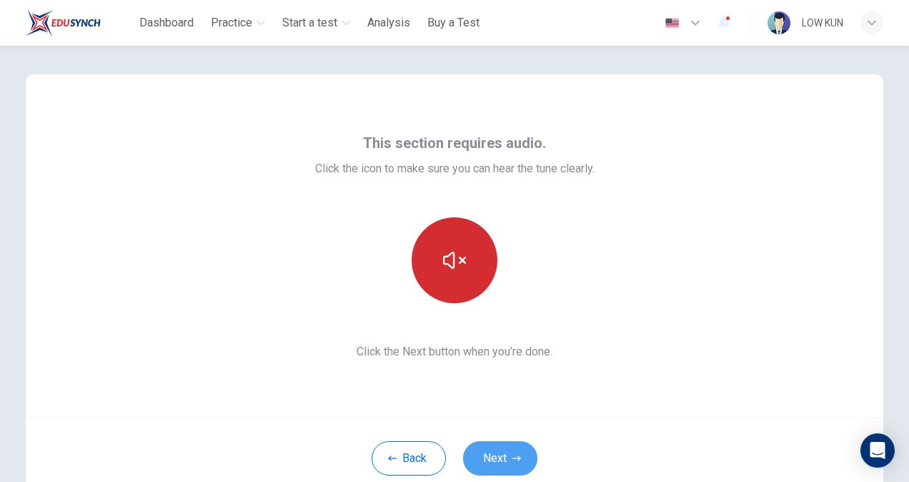
click at [500, 458] on button "Next" at bounding box center [500, 458] width 74 height 34
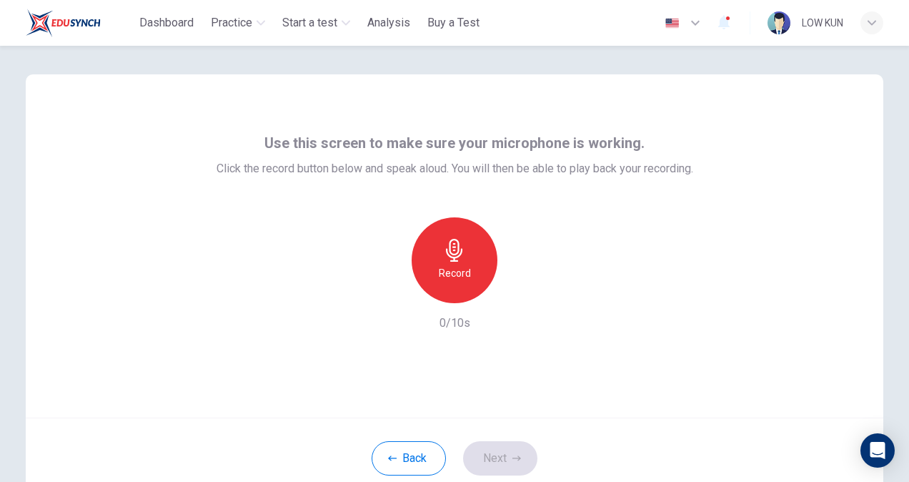
click at [445, 262] on div "Record" at bounding box center [455, 260] width 86 height 86
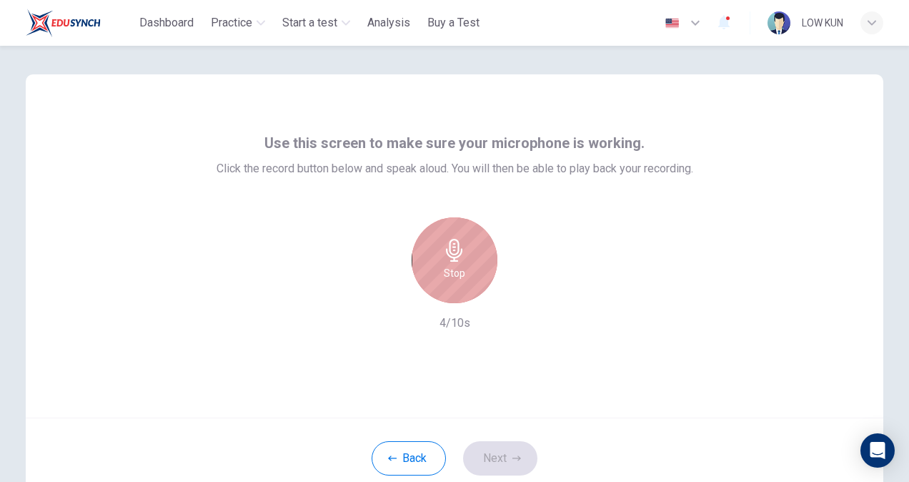
click at [450, 269] on h6 "Stop" at bounding box center [454, 273] width 21 height 17
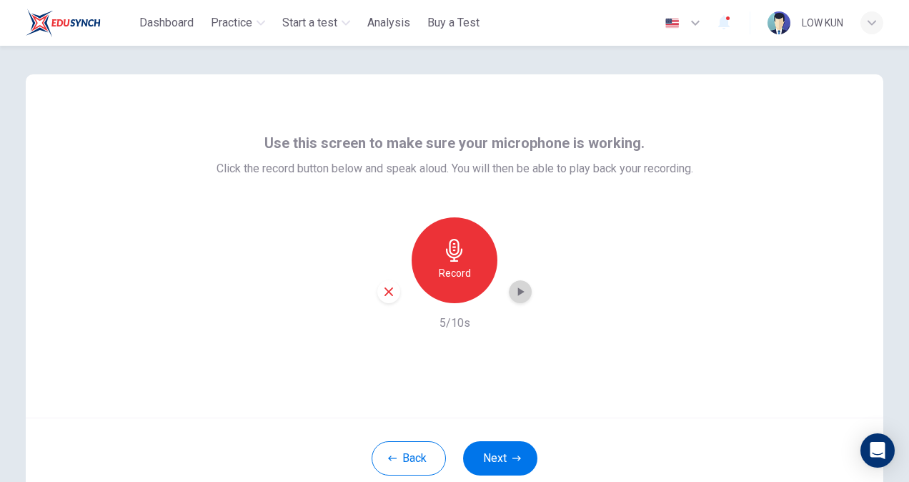
click at [521, 291] on icon "button" at bounding box center [520, 292] width 14 height 14
click at [497, 456] on button "Next" at bounding box center [500, 458] width 74 height 34
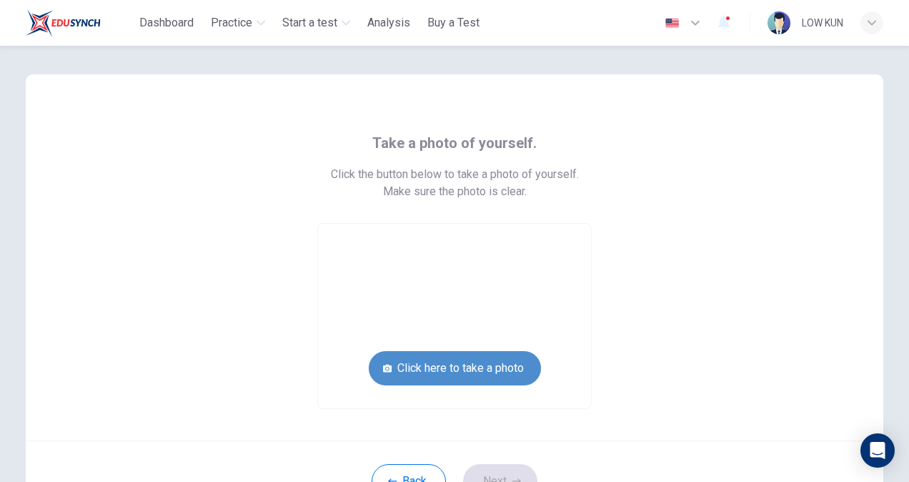
click at [441, 371] on button "Click here to take a photo" at bounding box center [455, 368] width 172 height 34
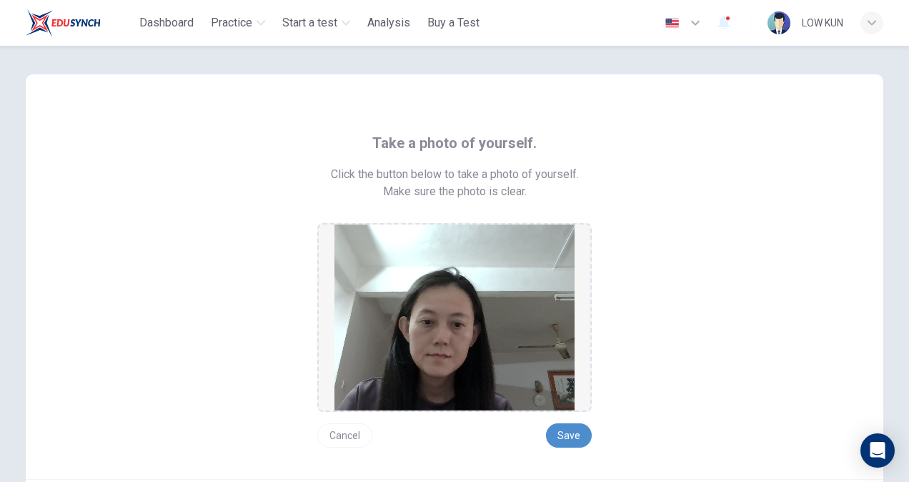
click at [563, 433] on button "Save" at bounding box center [569, 435] width 46 height 24
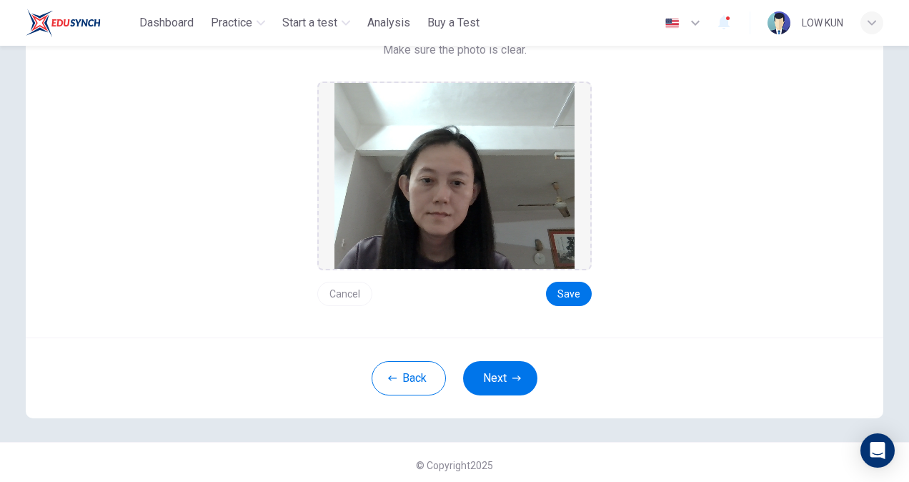
scroll to position [143, 0]
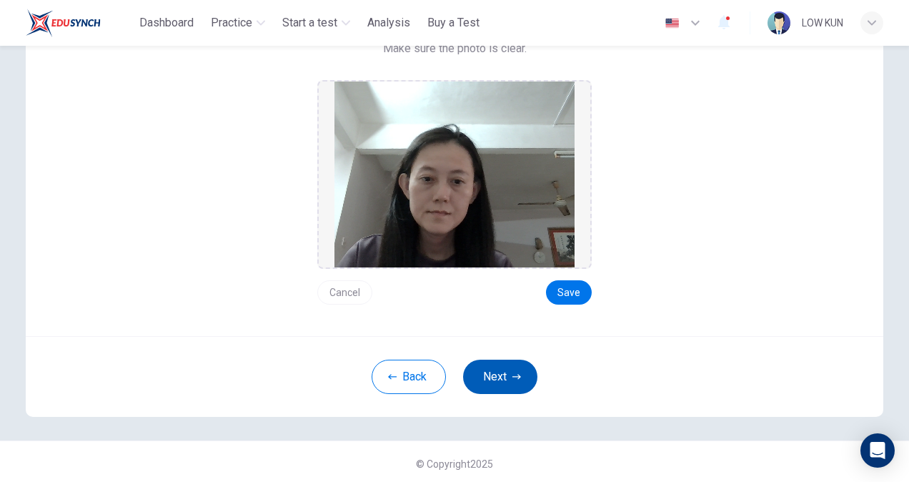
click at [500, 380] on button "Next" at bounding box center [500, 377] width 74 height 34
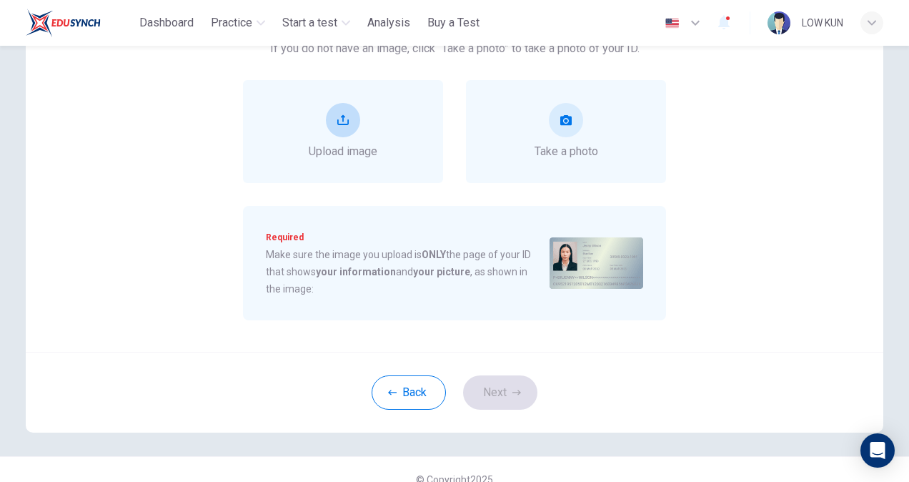
click at [337, 116] on icon "upload" at bounding box center [342, 119] width 11 height 11
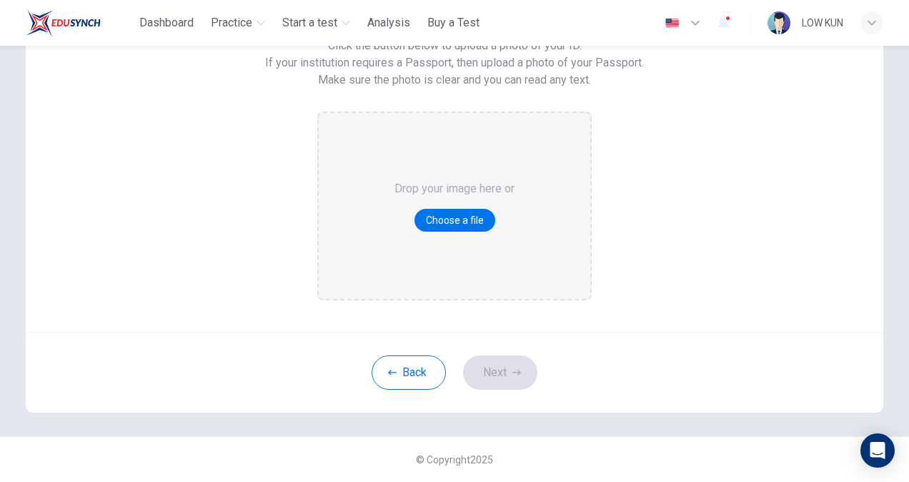
scroll to position [129, 0]
click at [448, 217] on button "Choose a file" at bounding box center [455, 220] width 81 height 23
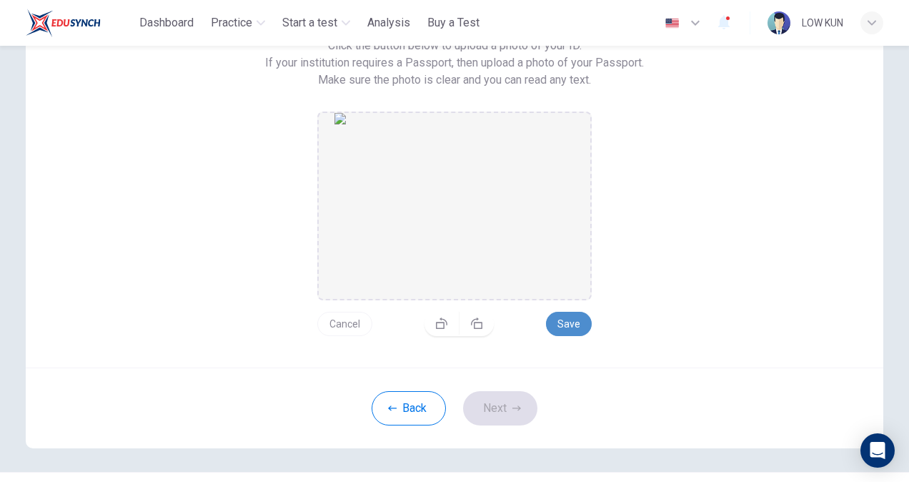
click at [574, 317] on button "Save" at bounding box center [569, 324] width 46 height 24
click at [509, 400] on button "Next" at bounding box center [500, 408] width 74 height 34
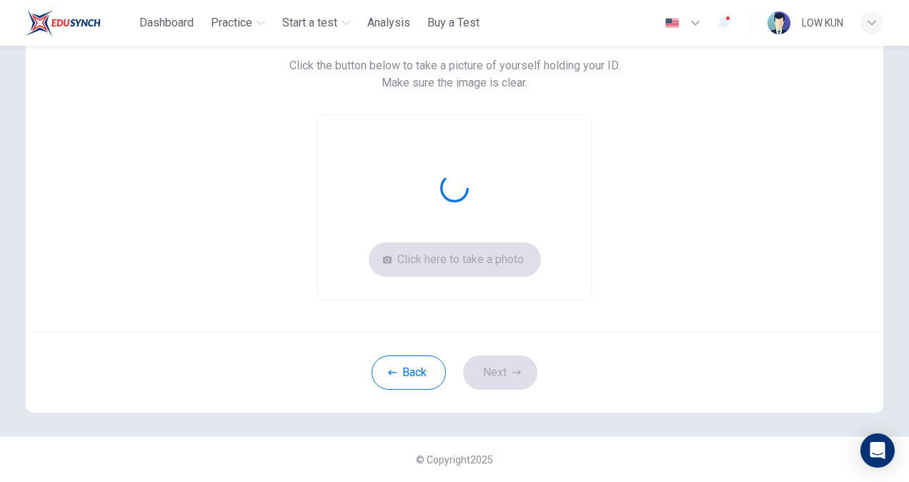
scroll to position [109, 0]
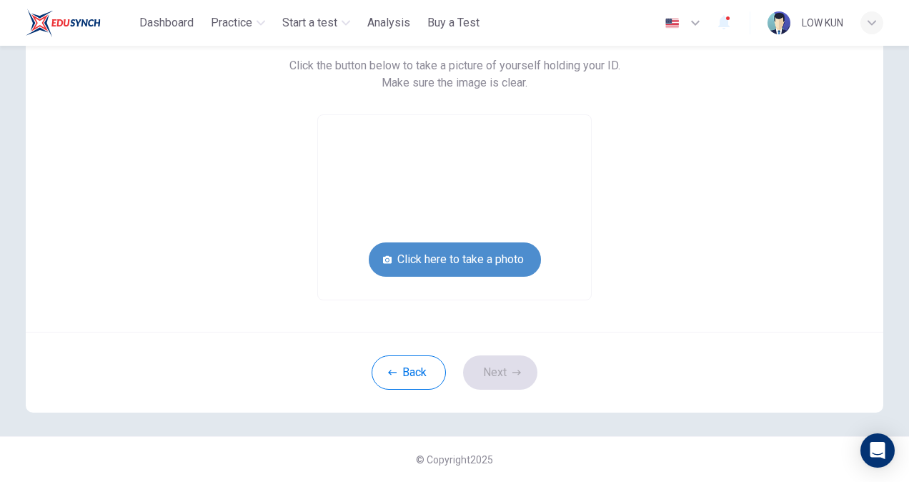
click at [483, 247] on button "Click here to take a photo" at bounding box center [455, 259] width 172 height 34
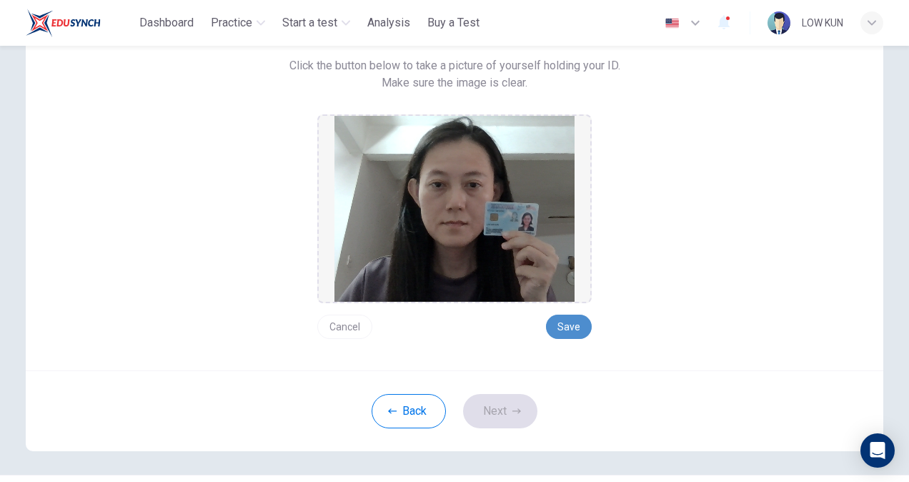
click at [572, 322] on button "Save" at bounding box center [569, 327] width 46 height 24
click at [516, 408] on icon "button" at bounding box center [517, 411] width 9 height 9
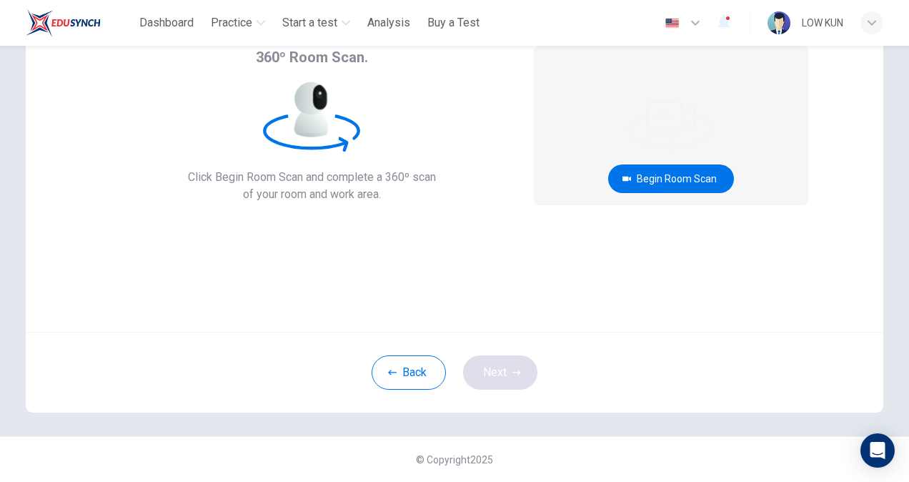
scroll to position [14, 0]
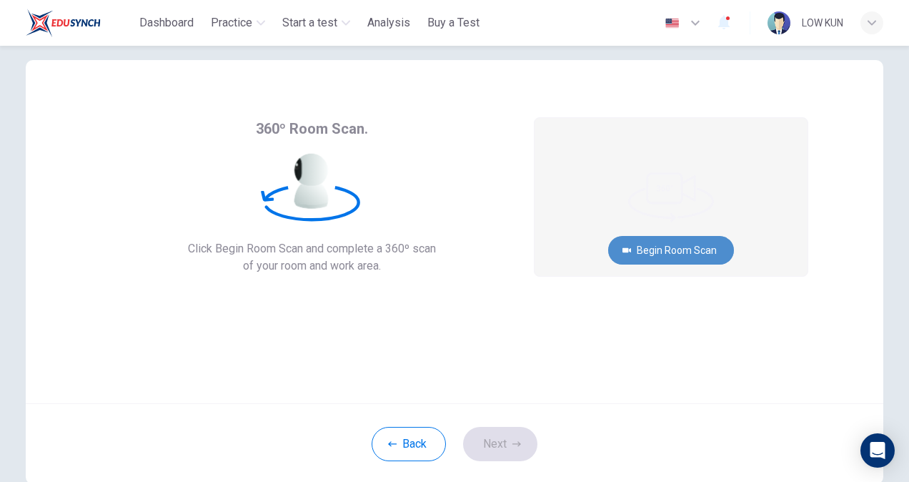
click at [676, 250] on button "Begin Room Scan" at bounding box center [671, 250] width 126 height 29
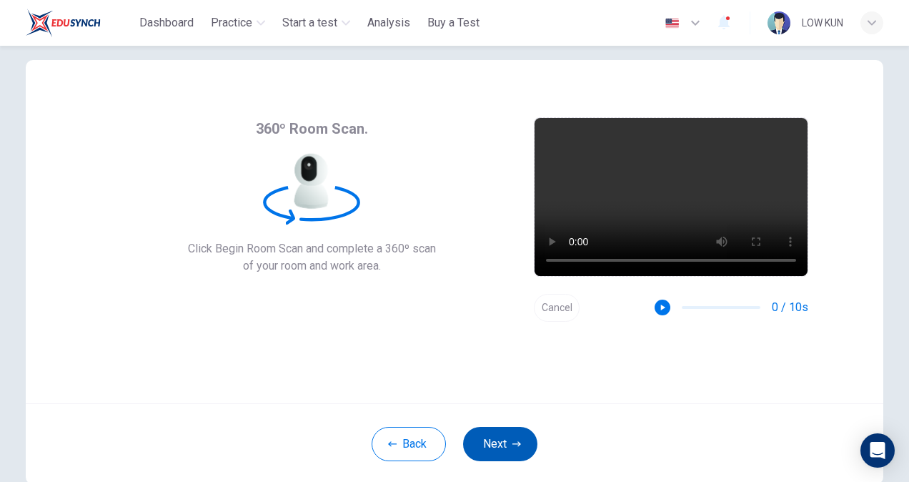
click at [513, 443] on icon "button" at bounding box center [517, 443] width 9 height 5
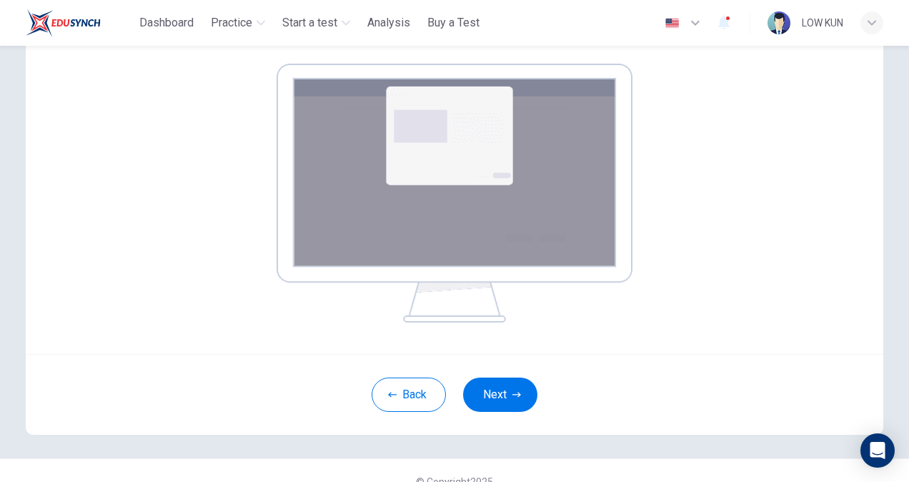
scroll to position [229, 0]
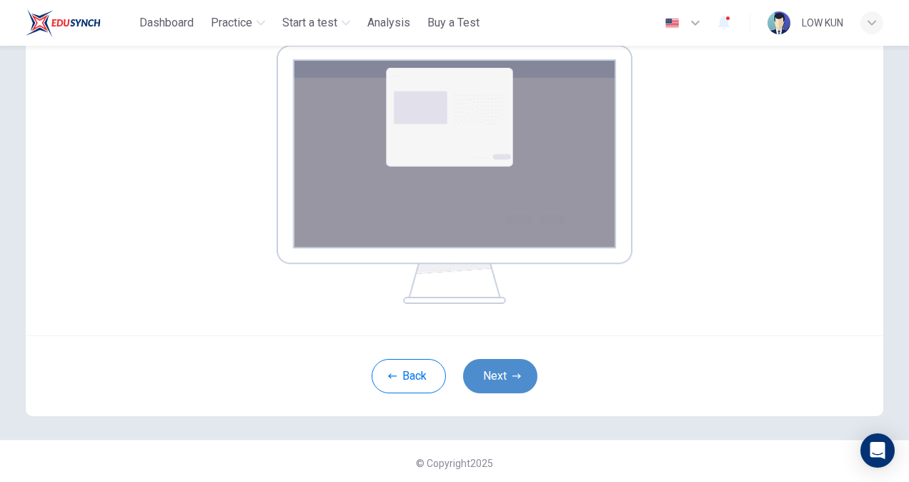
click at [485, 385] on button "Next" at bounding box center [500, 376] width 74 height 34
click at [492, 369] on button "Next" at bounding box center [500, 376] width 74 height 34
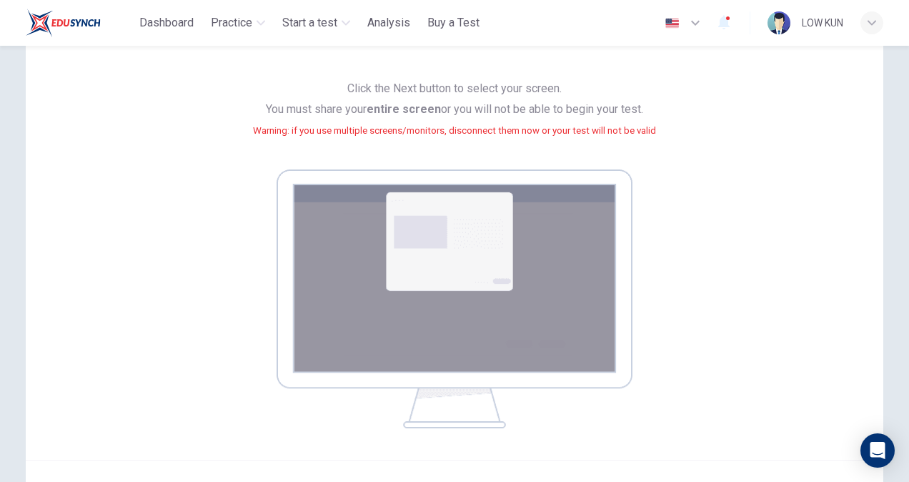
scroll to position [232, 0]
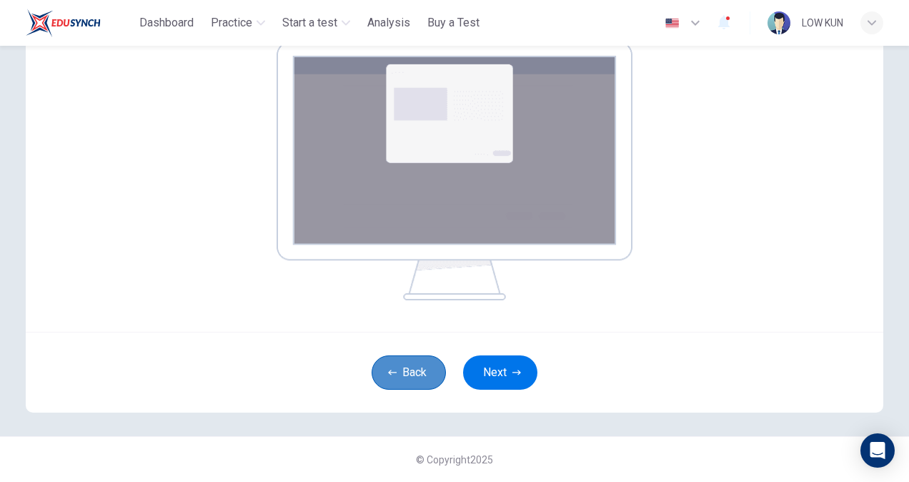
click at [405, 373] on button "Back" at bounding box center [409, 372] width 74 height 34
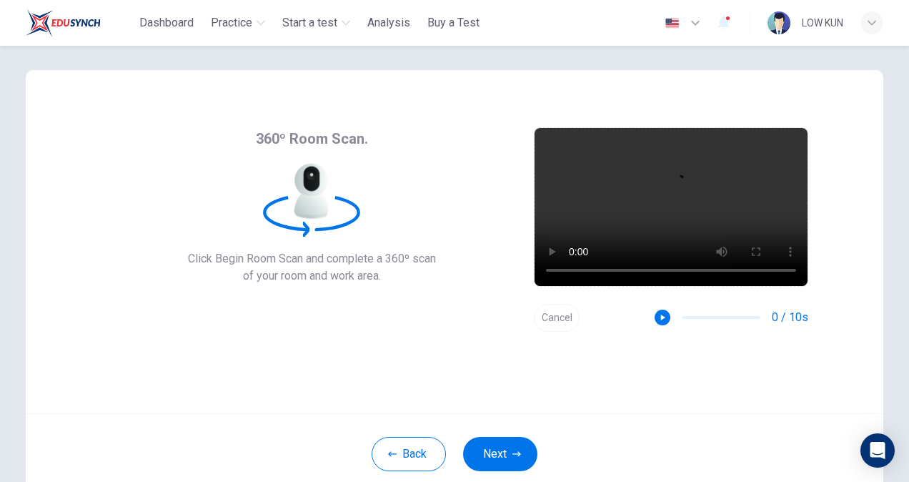
scroll to position [0, 0]
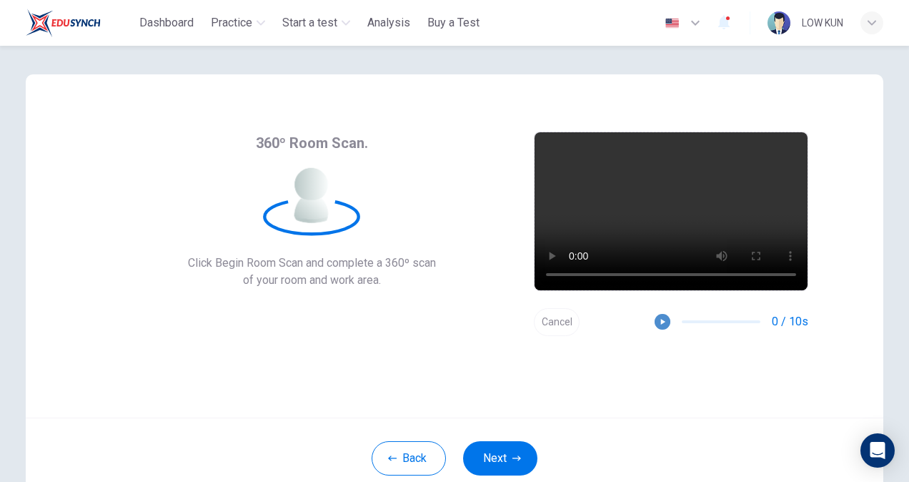
click at [659, 319] on icon "button" at bounding box center [663, 322] width 10 height 10
click at [507, 453] on button "Next" at bounding box center [500, 458] width 74 height 34
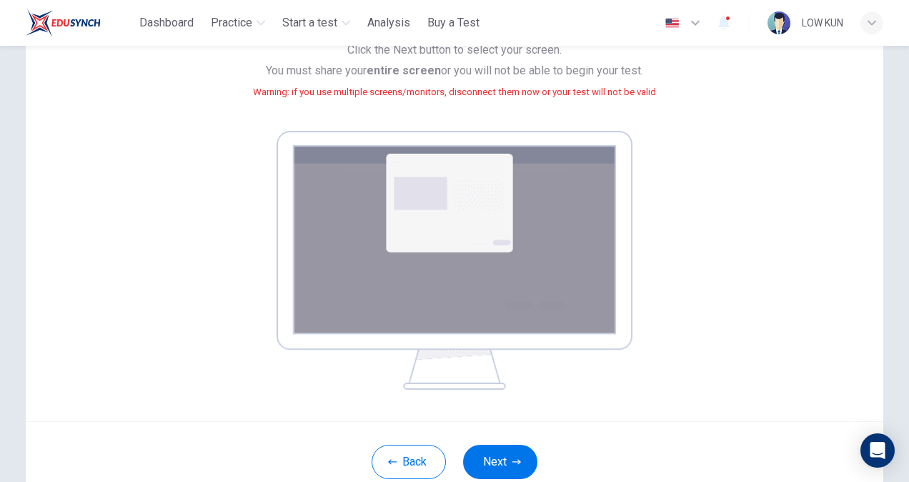
scroll to position [214, 0]
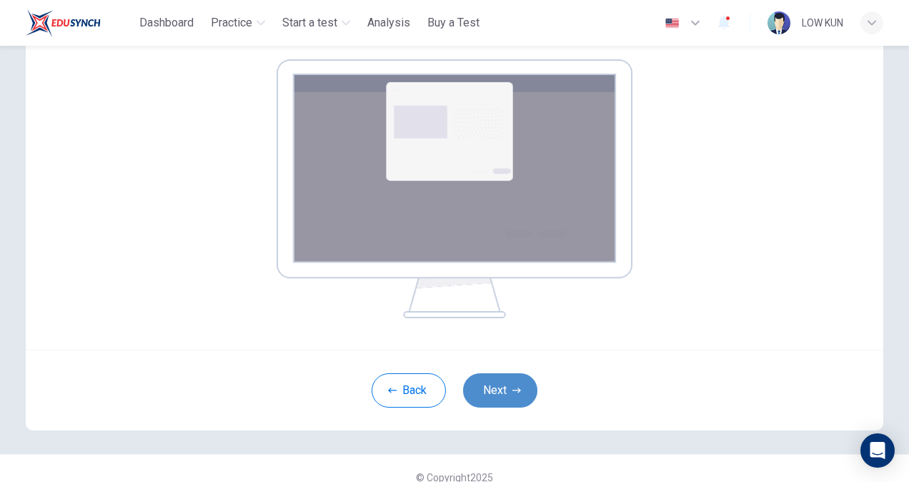
click at [513, 388] on icon "button" at bounding box center [517, 390] width 9 height 9
click at [509, 405] on button "Next" at bounding box center [500, 390] width 74 height 34
click at [512, 383] on button "Next" at bounding box center [500, 390] width 74 height 34
click at [503, 395] on button "Next" at bounding box center [500, 390] width 74 height 34
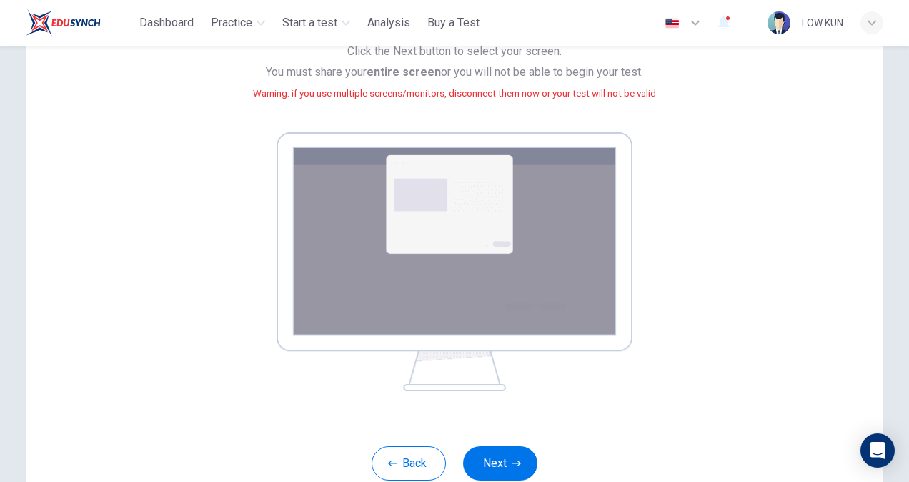
scroll to position [143, 0]
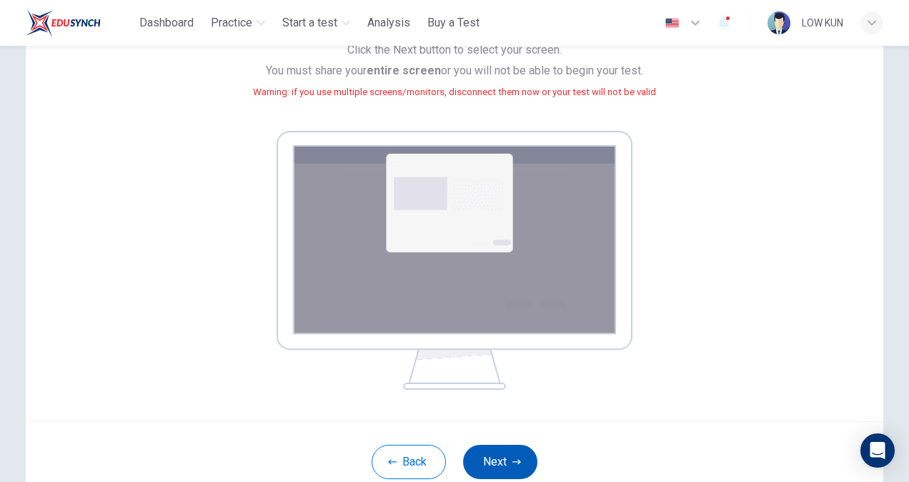
drag, startPoint x: 535, startPoint y: 435, endPoint x: 519, endPoint y: 456, distance: 26.0
click at [520, 455] on div "Back Next" at bounding box center [455, 461] width 858 height 81
click at [516, 456] on button "Next" at bounding box center [500, 462] width 74 height 34
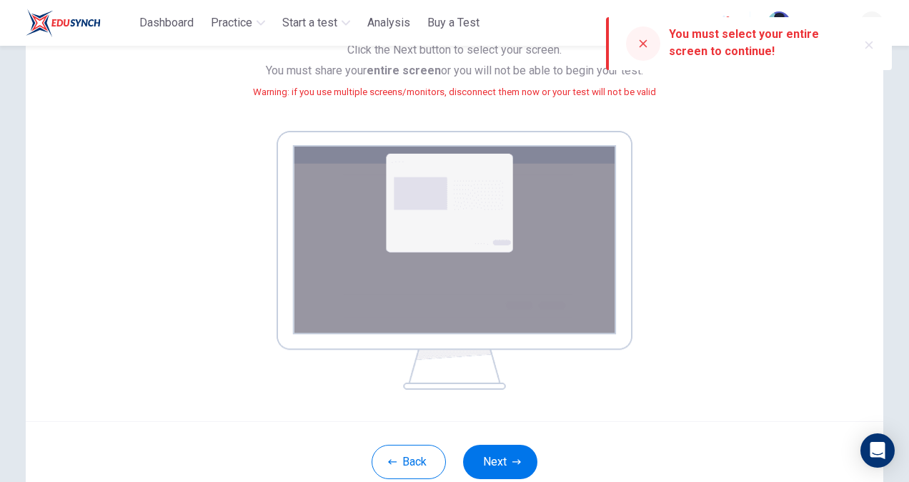
click at [698, 48] on div "You must select your entire screen to continue!" at bounding box center [757, 43] width 177 height 34
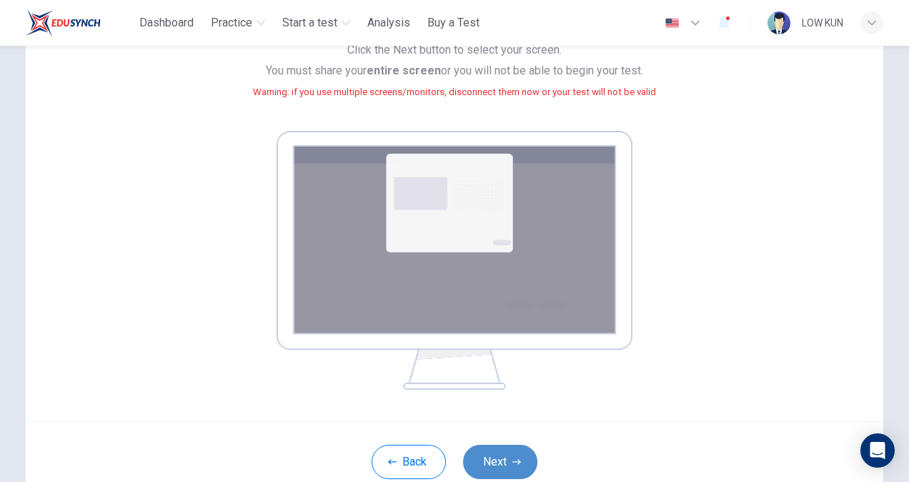
click at [491, 463] on button "Next" at bounding box center [500, 462] width 74 height 34
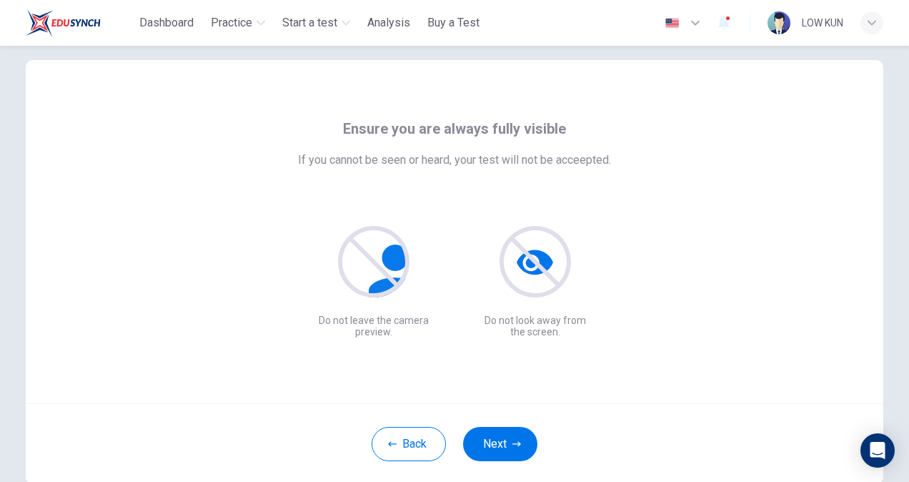
scroll to position [86, 0]
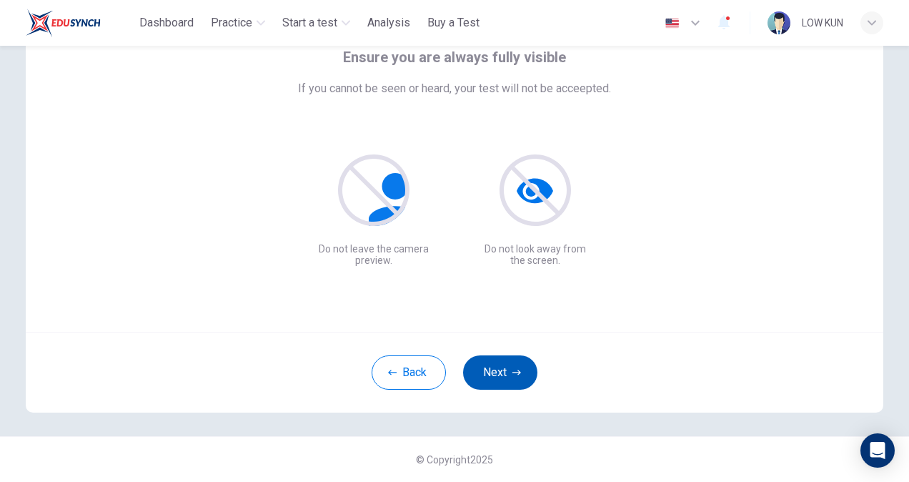
click at [512, 363] on button "Next" at bounding box center [500, 372] width 74 height 34
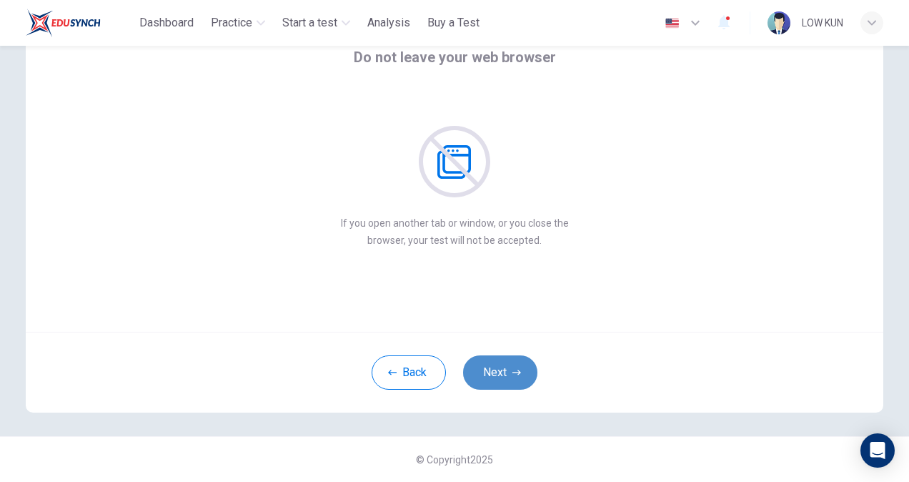
click at [507, 370] on button "Next" at bounding box center [500, 372] width 74 height 34
